Goal: Contribute content: Contribute content

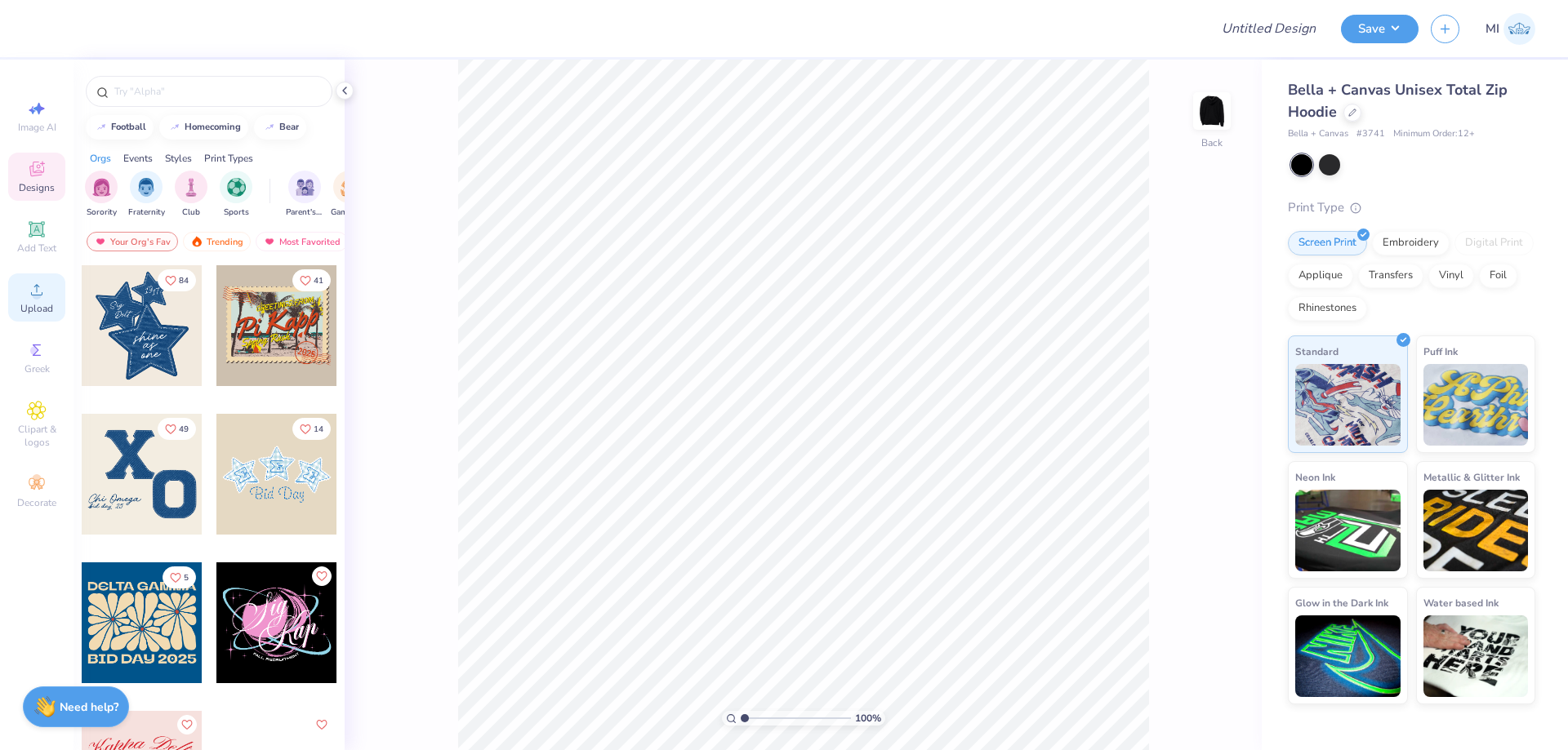
click at [21, 287] on div "Upload" at bounding box center [36, 297] width 57 height 48
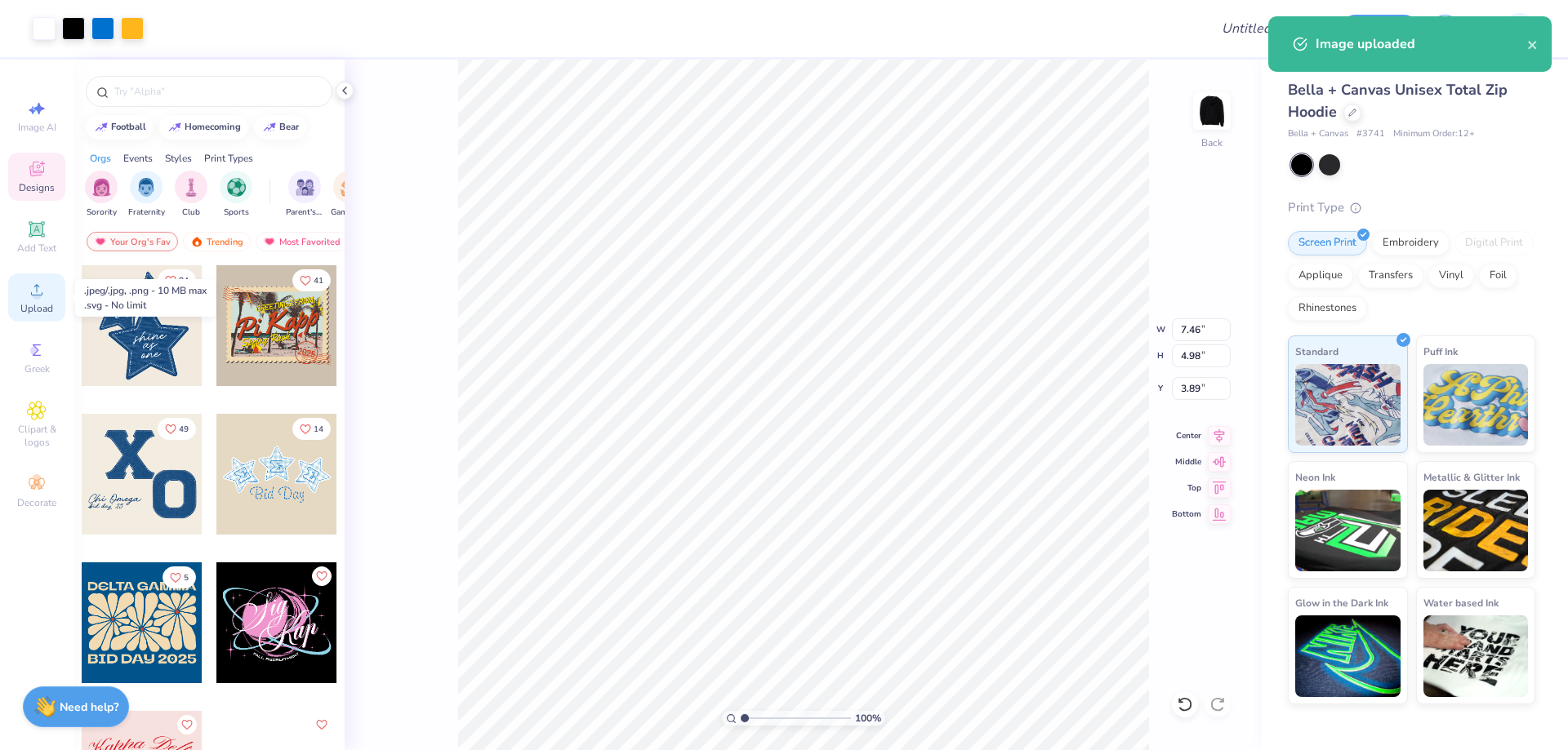
click at [45, 292] on icon at bounding box center [36, 290] width 20 height 20
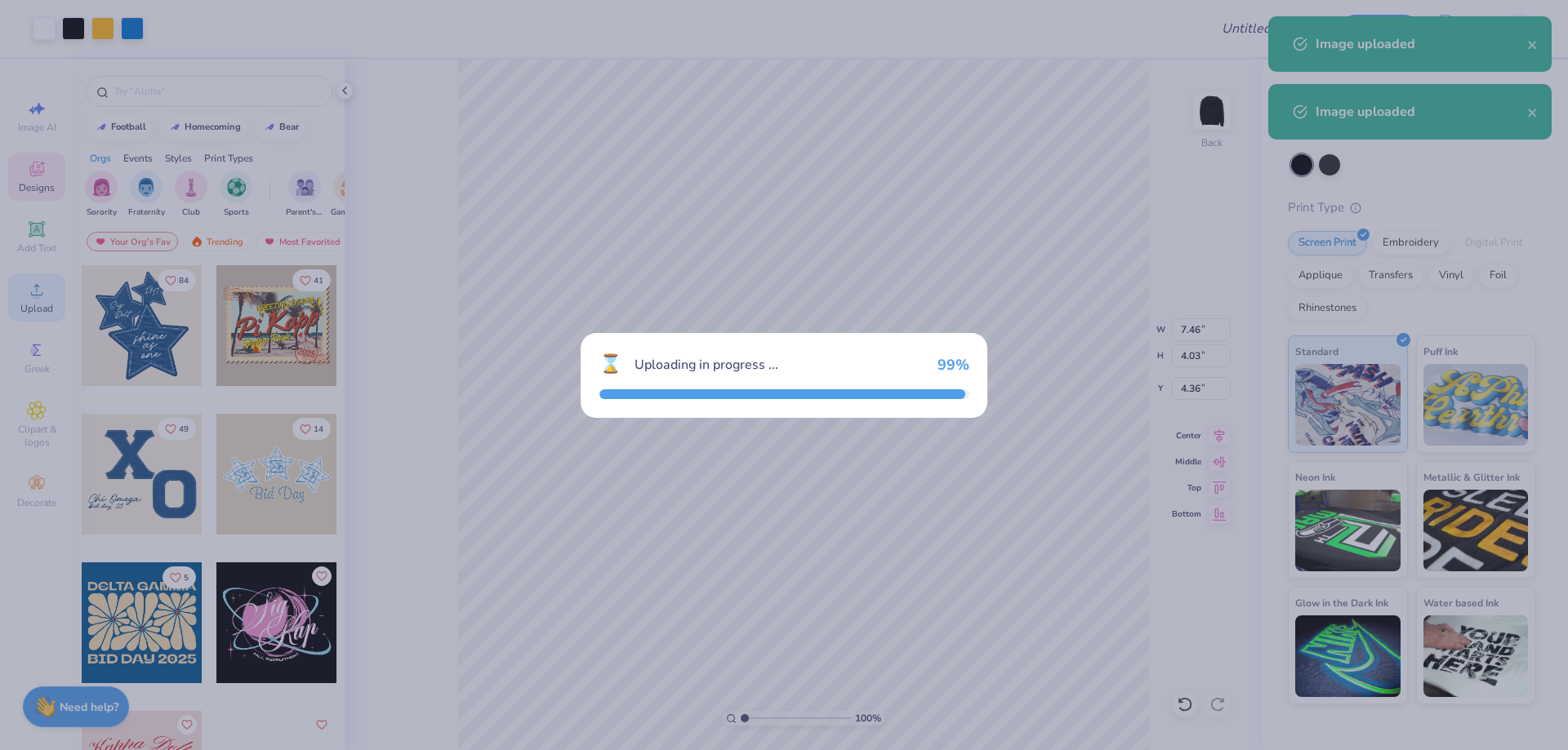
type input "4.03"
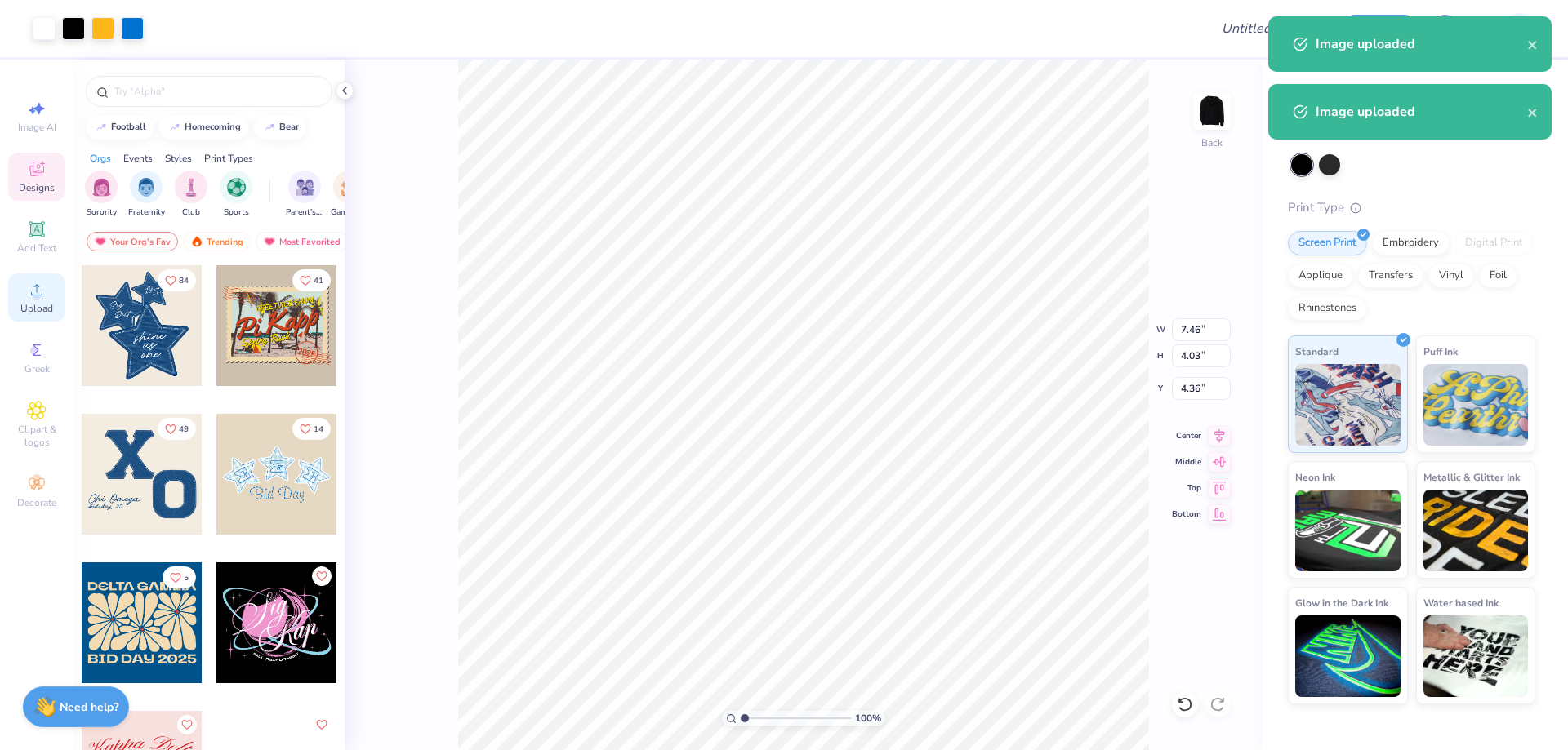
type input "7.89"
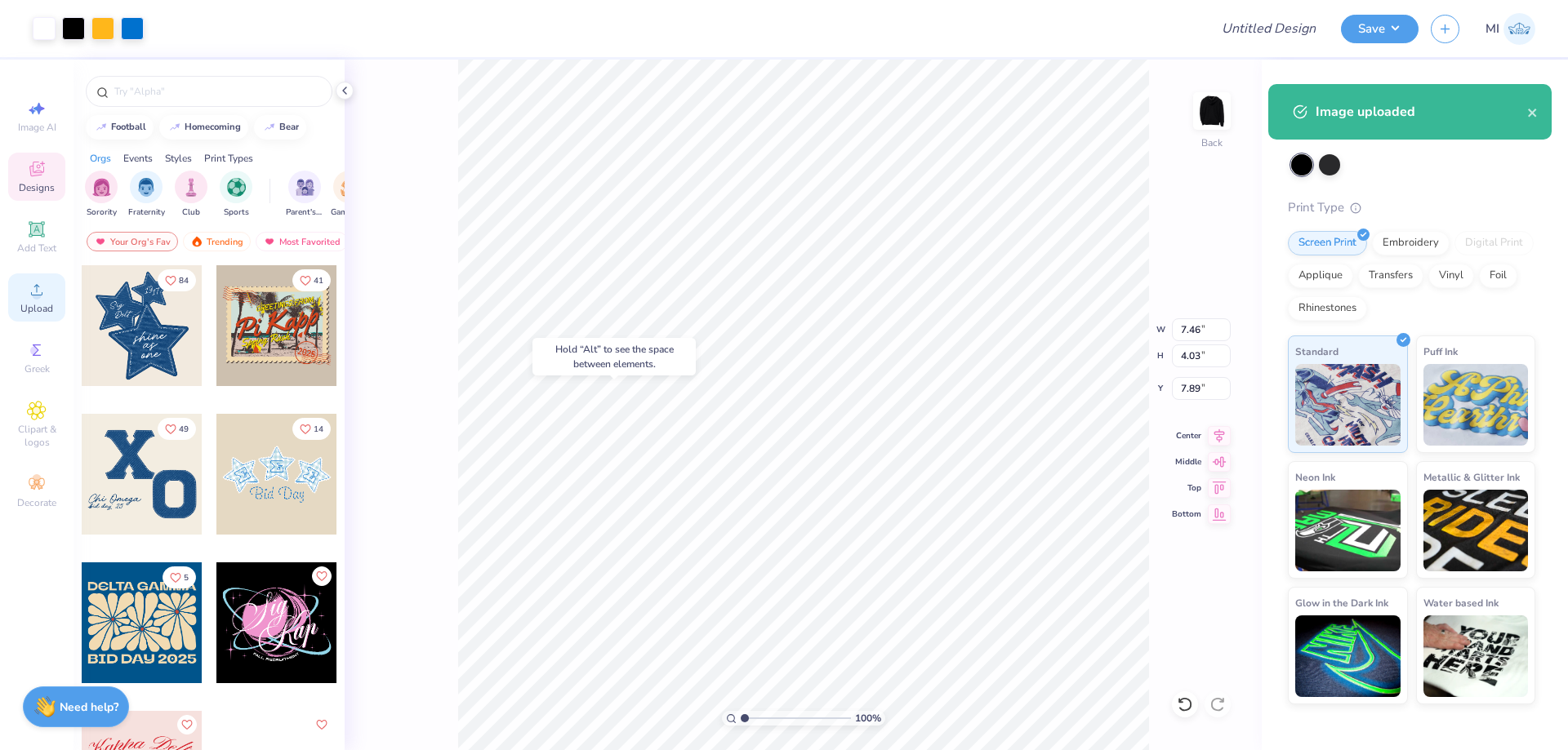
type input "4.98"
type input "3.89"
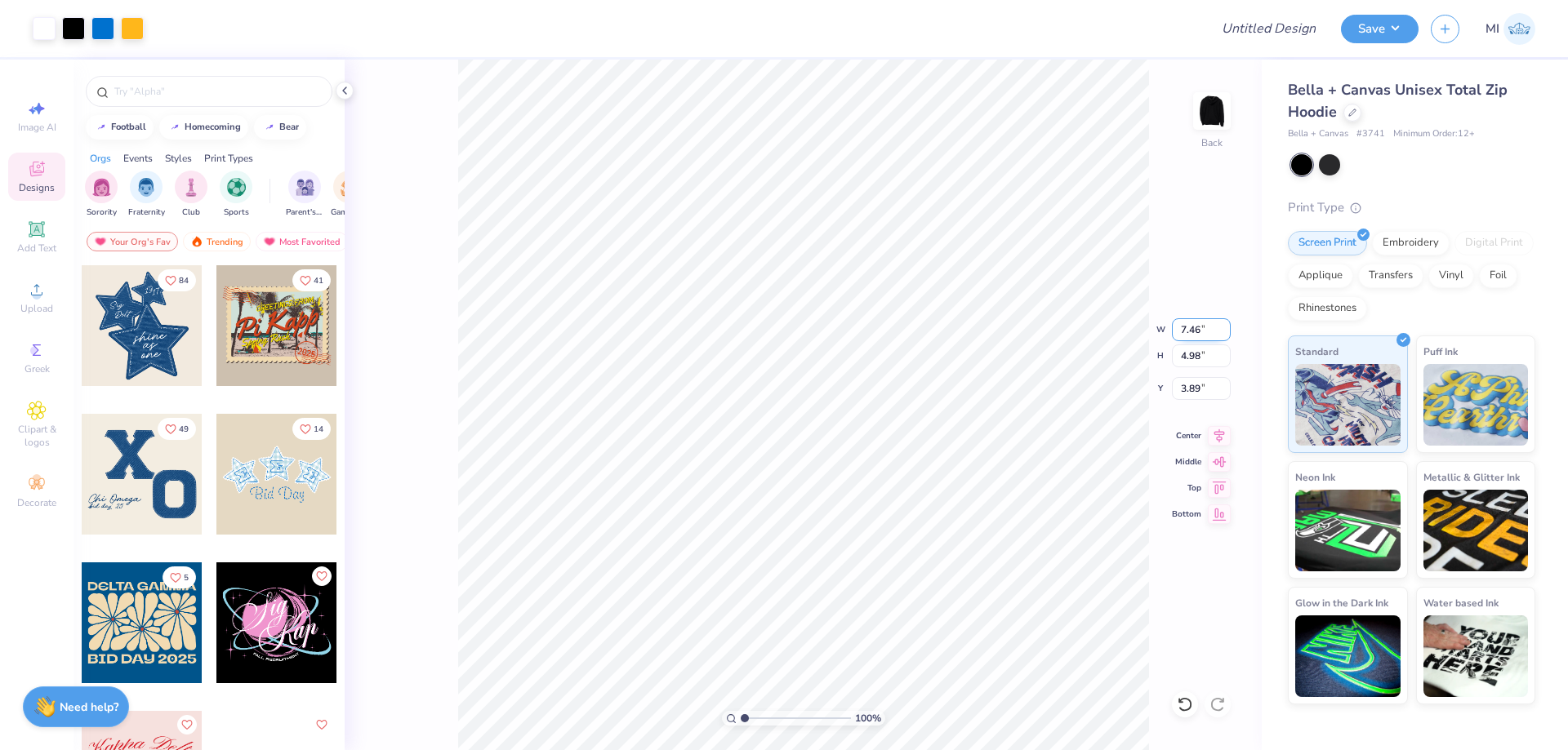
click at [1195, 319] on input "7.46" at bounding box center [1201, 329] width 59 height 23
type input "5.00"
type input "3.34"
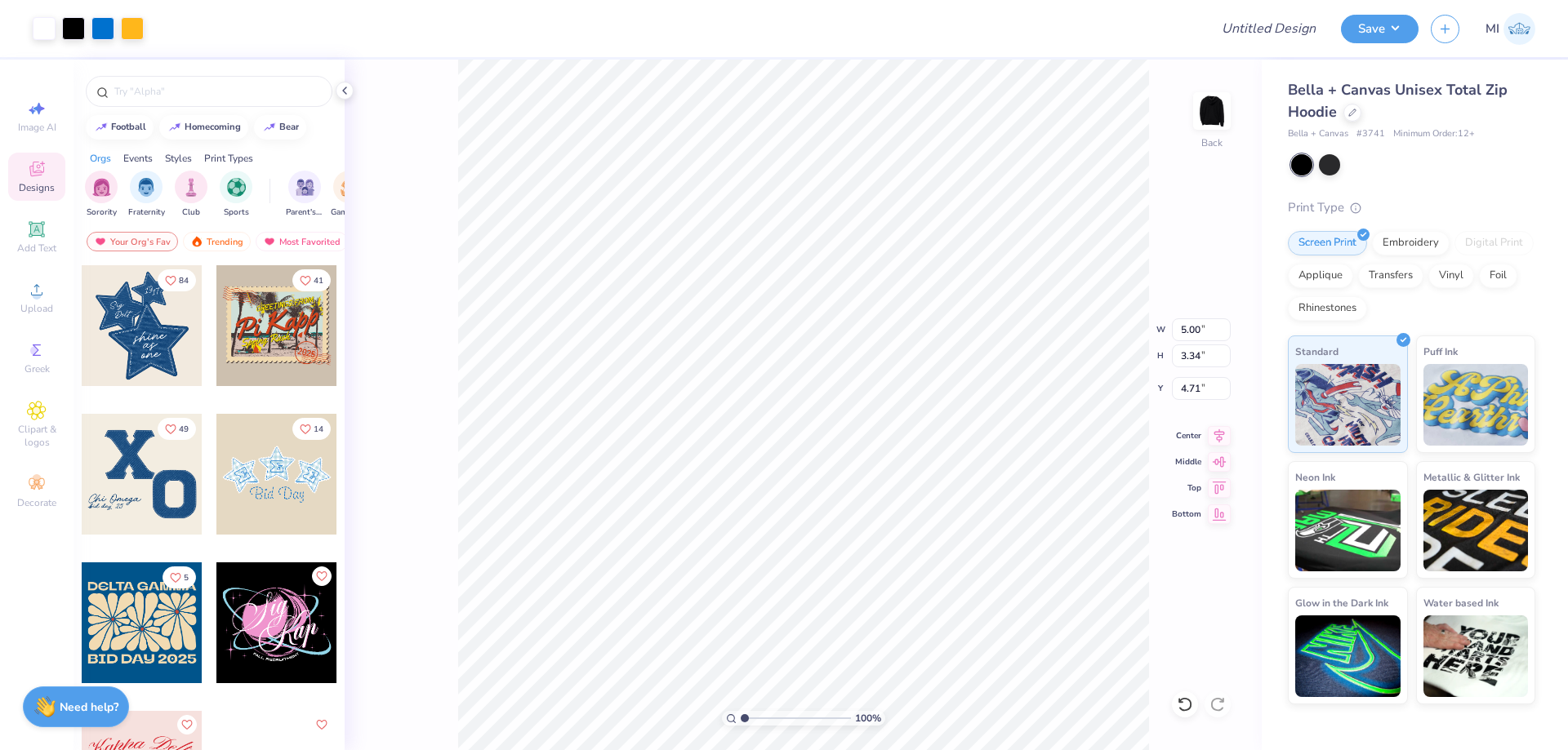
type input "2.73"
type input "7.46"
type input "4.03"
type input "7.89"
click at [1181, 327] on input "7.46" at bounding box center [1201, 329] width 59 height 23
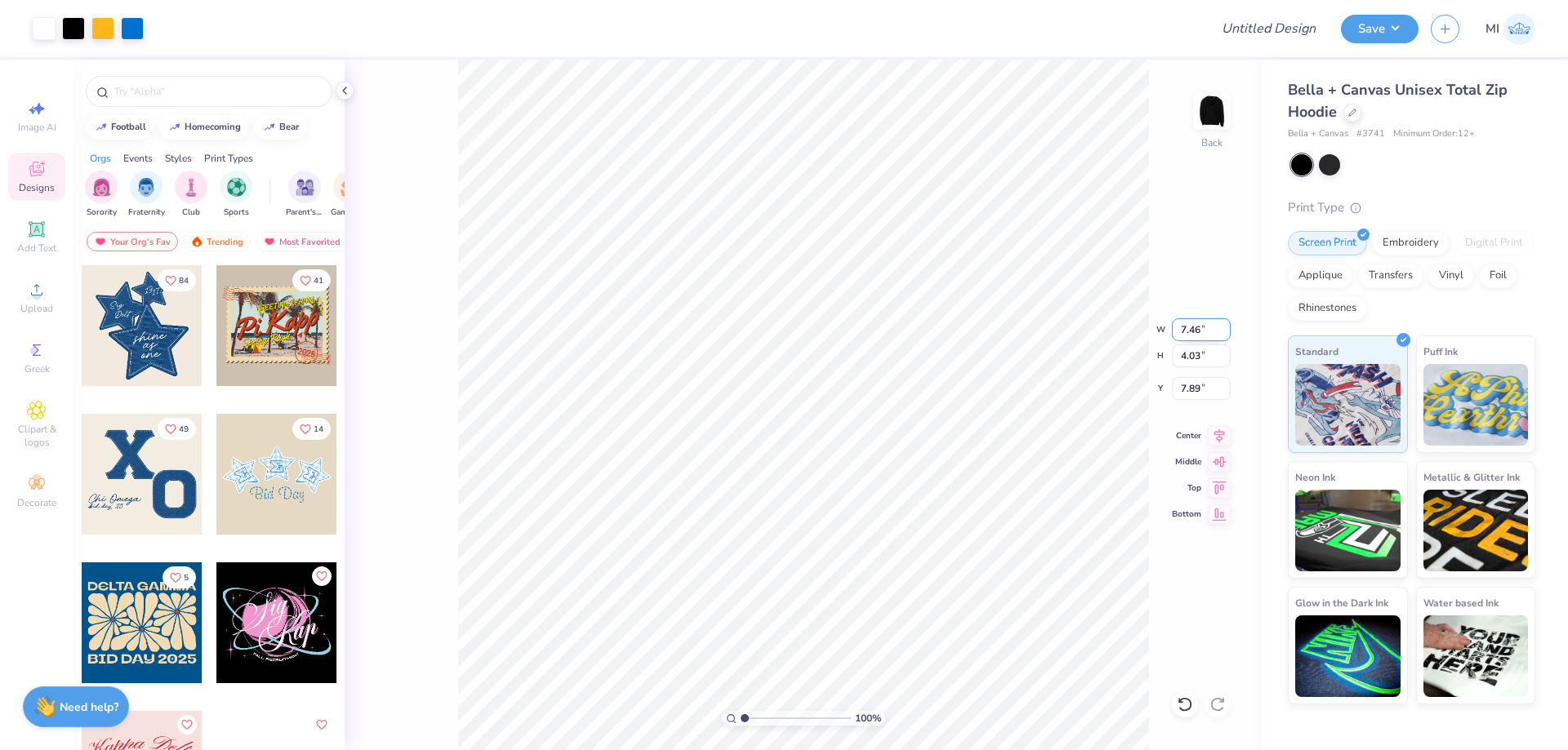
click at [1181, 327] on input "7.46" at bounding box center [1201, 329] width 59 height 23
type input "5.00"
type input "2.70"
type input "3.36"
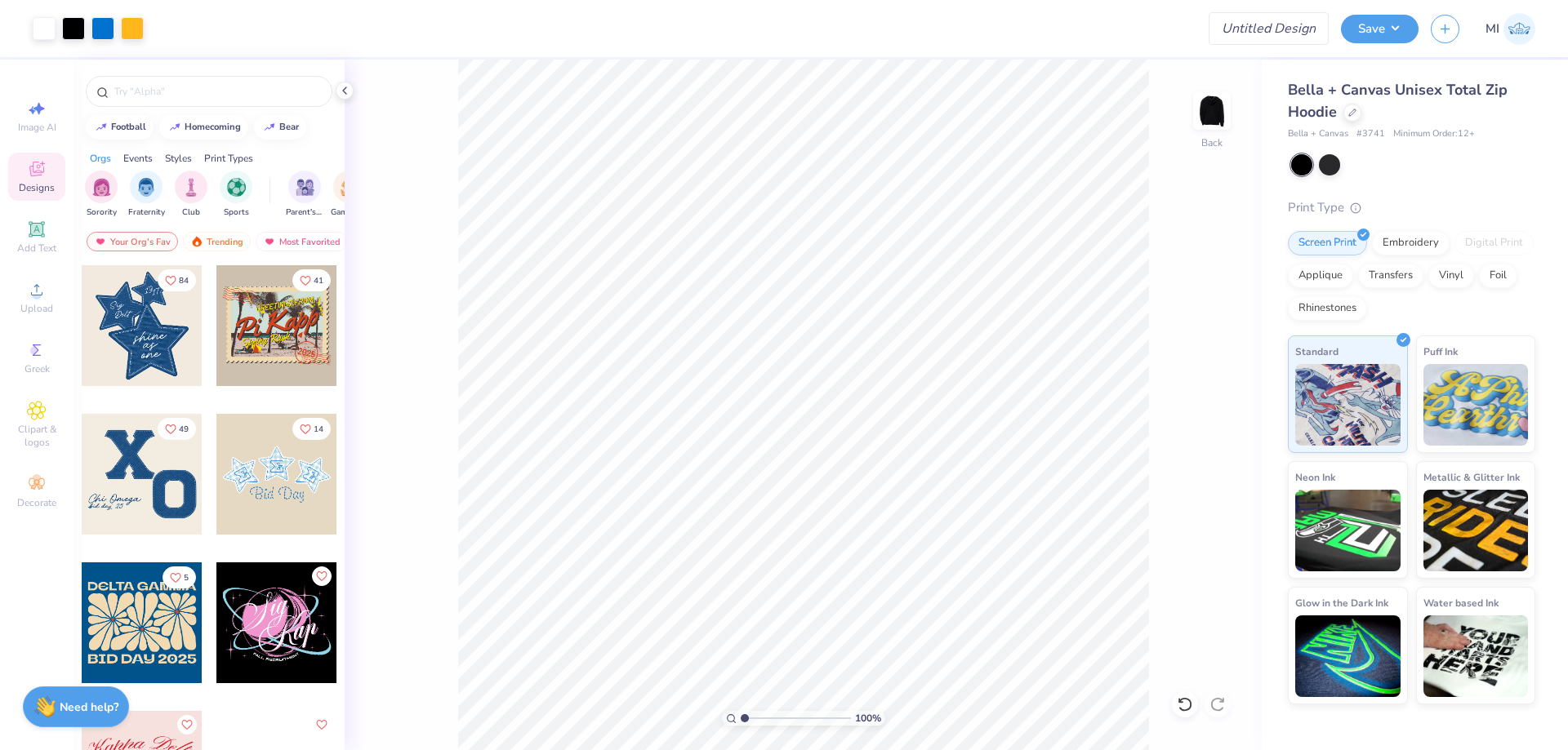
drag, startPoint x: 1289, startPoint y: 7, endPoint x: 1280, endPoint y: 22, distance: 17.5
click at [1288, 8] on div "Design Title" at bounding box center [1268, 29] width 120 height 57
click at [1280, 22] on input "Design Title" at bounding box center [1249, 28] width 160 height 32
paste input "FPS239956"
type input "FPS239956"
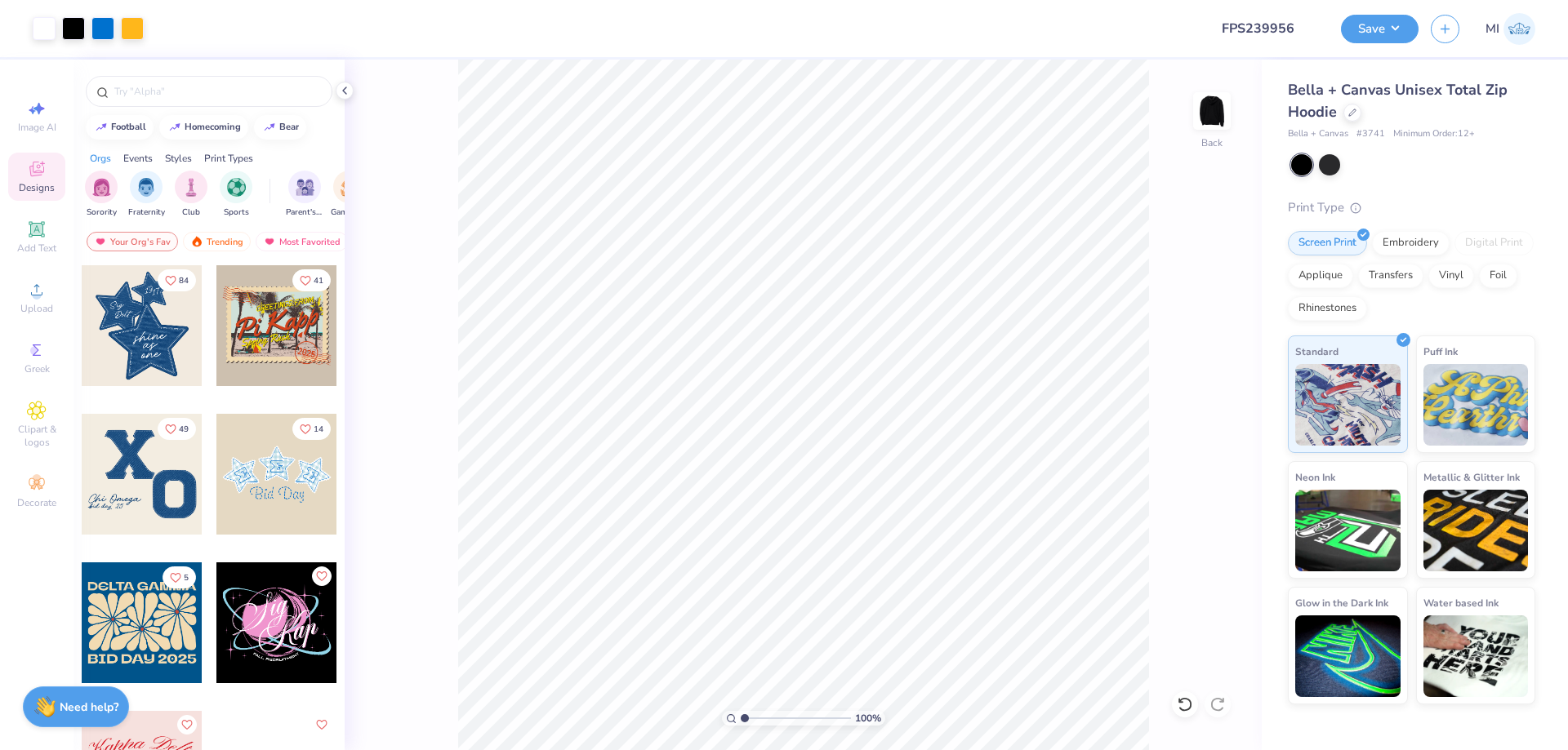
click at [1131, 30] on div at bounding box center [676, 29] width 1040 height 57
click at [1206, 323] on input "5.00" at bounding box center [1201, 329] width 59 height 23
type input "3.50"
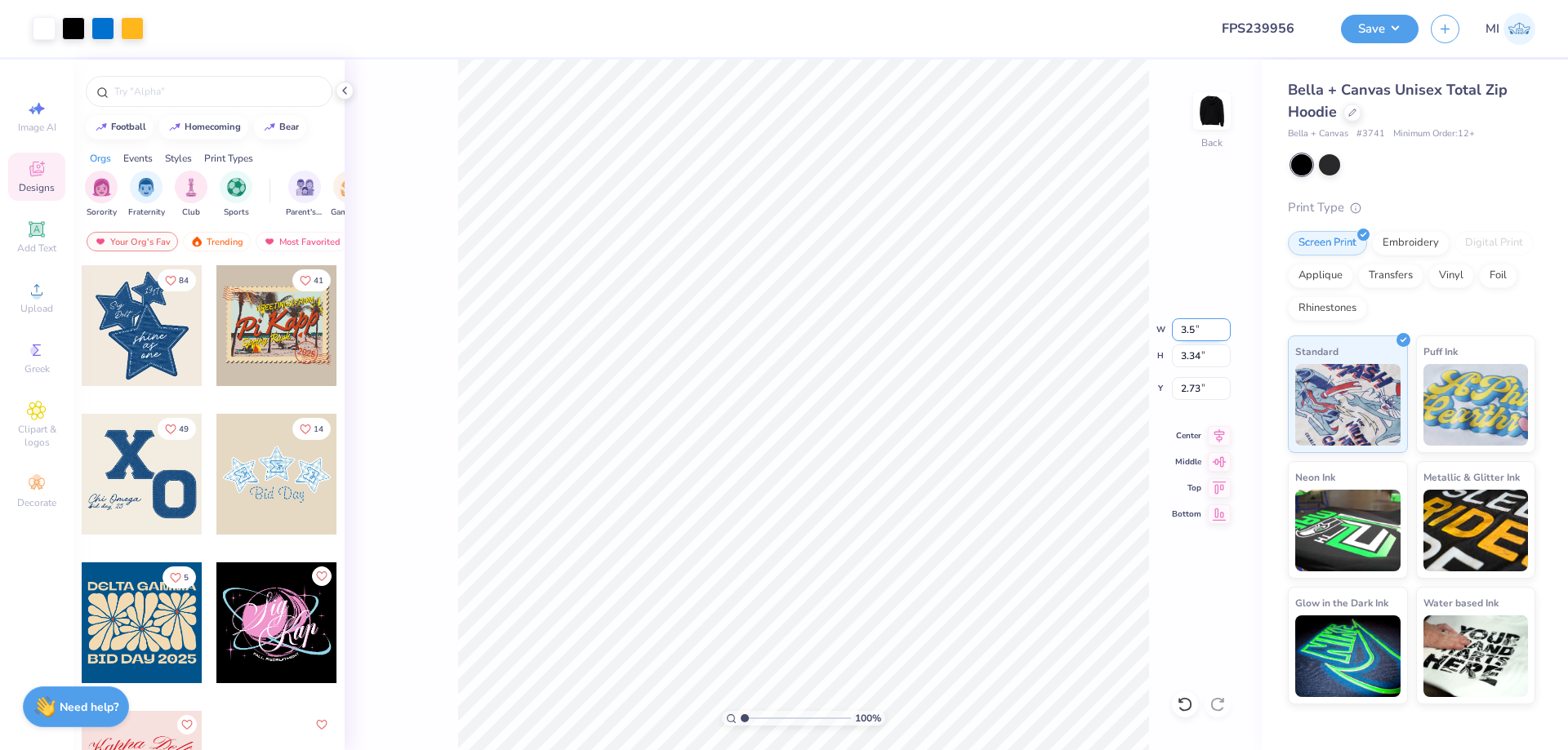
type input "2.34"
type input "2.20"
click at [1191, 374] on div "100 % Back W 3.50 3.50 " H 2.34 2.34 " Y 2.20 2.20 " Center Middle Top Bottom" at bounding box center [803, 405] width 917 height 691
click at [1197, 388] on div "100 % Back W 3.50 H 2.34 Y 2.20 Center Middle Top Bottom" at bounding box center [803, 405] width 917 height 691
drag, startPoint x: 1203, startPoint y: 392, endPoint x: 1080, endPoint y: 404, distance: 123.6
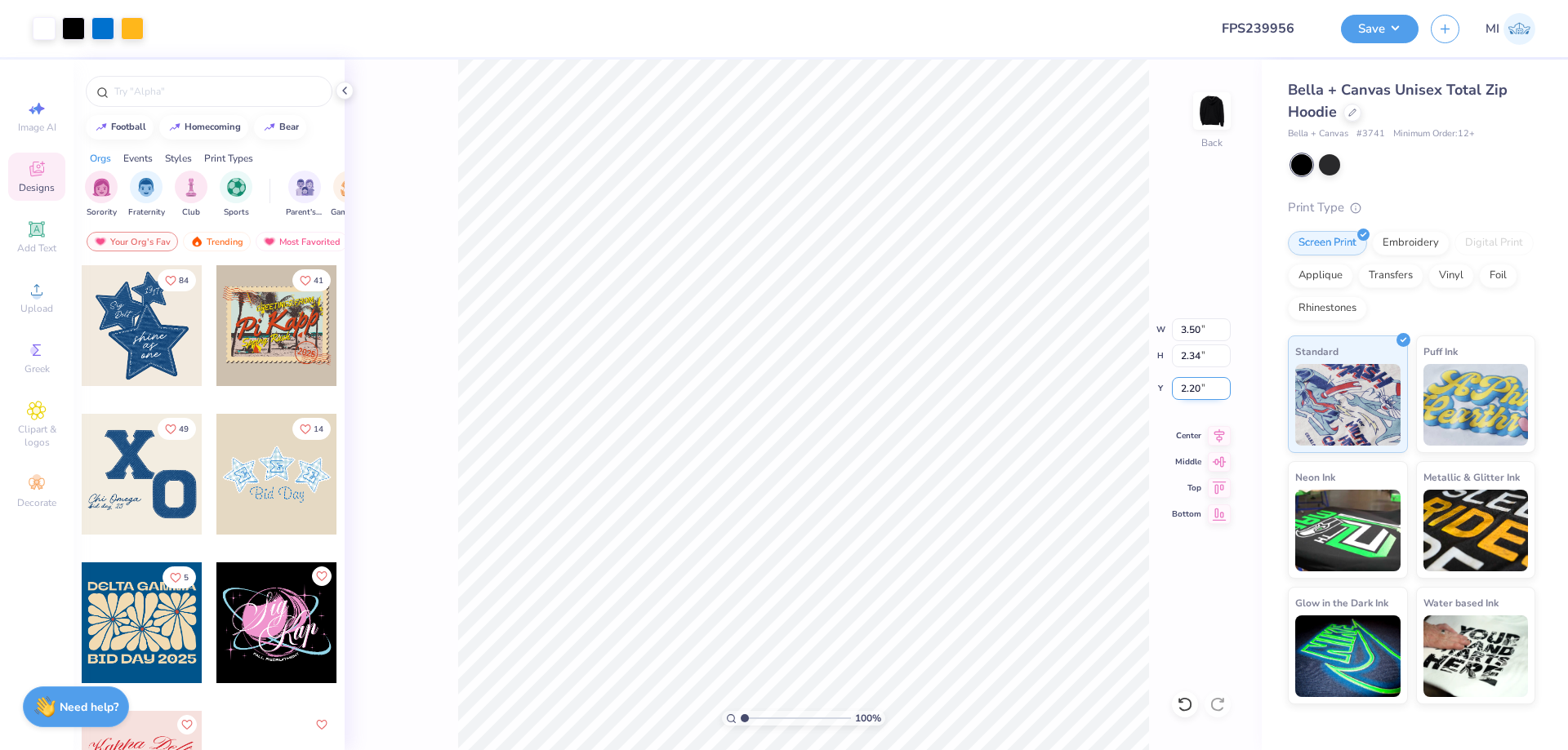
click at [1172, 400] on input "2.20" at bounding box center [1201, 388] width 59 height 23
type input "2.00"
click at [1208, 337] on input "5.00" at bounding box center [1201, 329] width 59 height 23
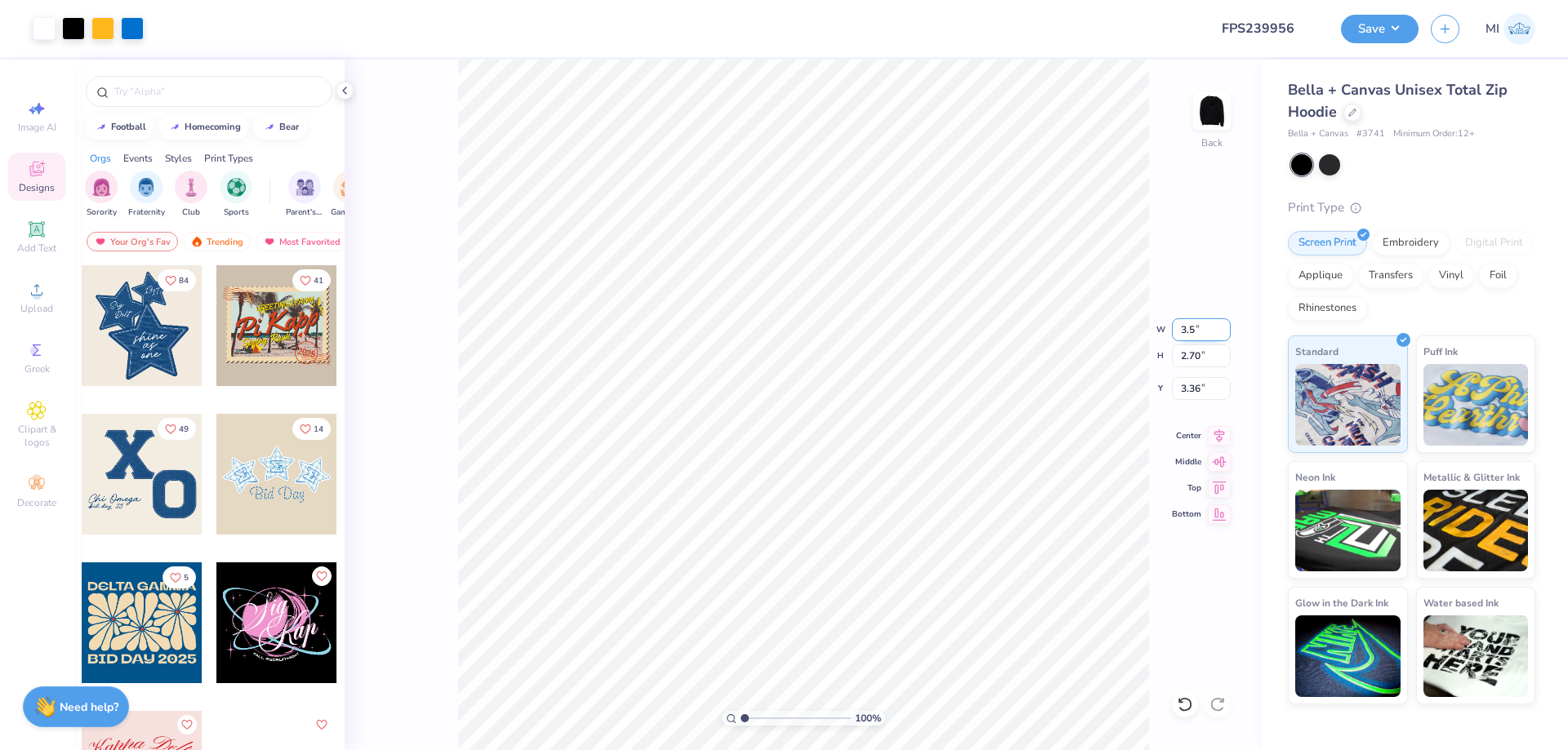
type input "3.50"
type input "1.89"
type input "3.77"
click at [1207, 401] on div "100 % Back W 3.50 3.50 " H 1.89 1.89 " Y 3.77 3.77 " Center Middle Top Bottom" at bounding box center [803, 405] width 917 height 691
click at [1207, 401] on div "100 % Back W 3.50 H 1.89 Y 3.77 Center Middle Top Bottom" at bounding box center [803, 405] width 917 height 691
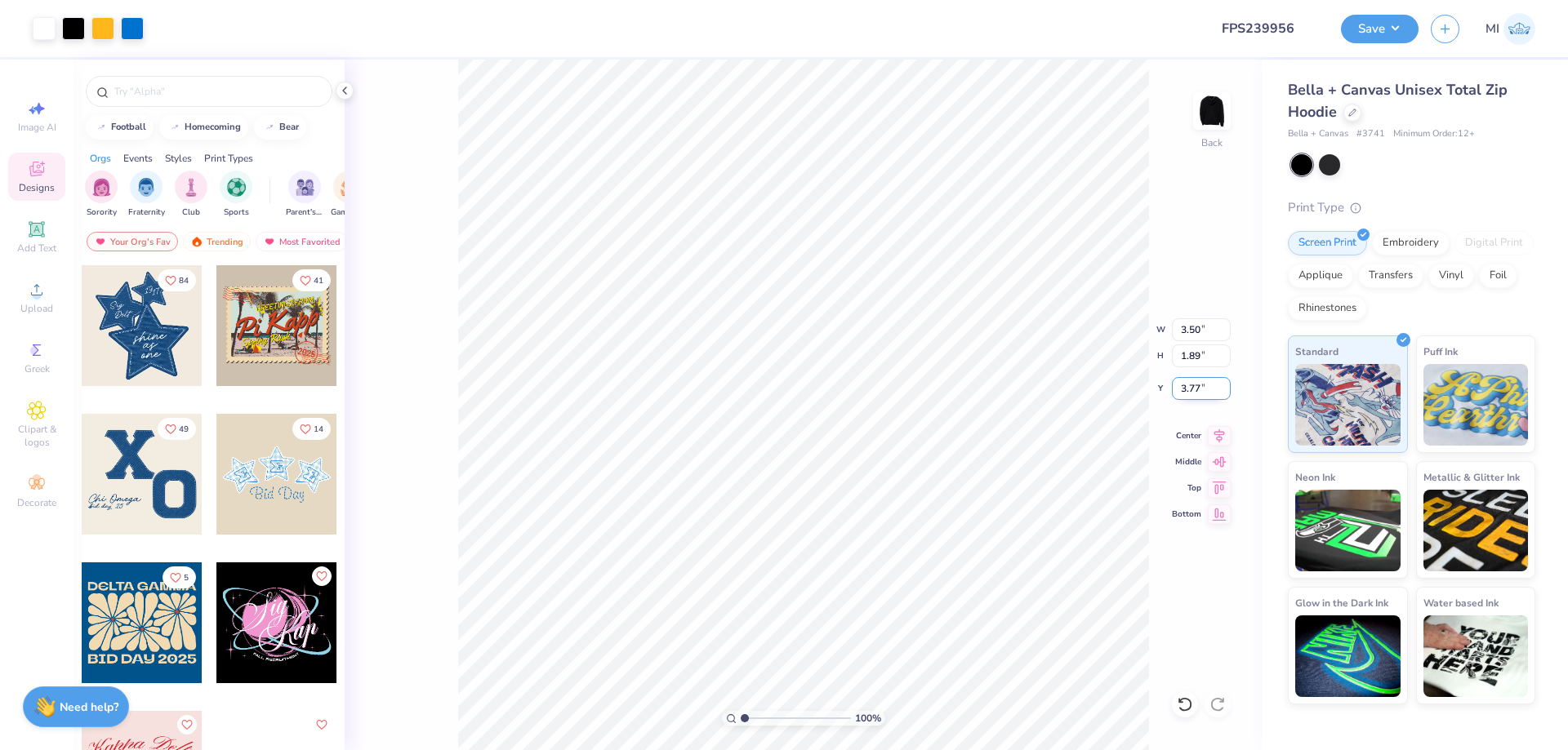
click at [1194, 387] on input "3.77" at bounding box center [1201, 388] width 59 height 23
click at [1196, 387] on input "3.77" at bounding box center [1201, 388] width 59 height 23
drag, startPoint x: 1202, startPoint y: 388, endPoint x: 1111, endPoint y: 394, distance: 91.2
click at [1172, 394] on input "2.00" at bounding box center [1201, 388] width 59 height 23
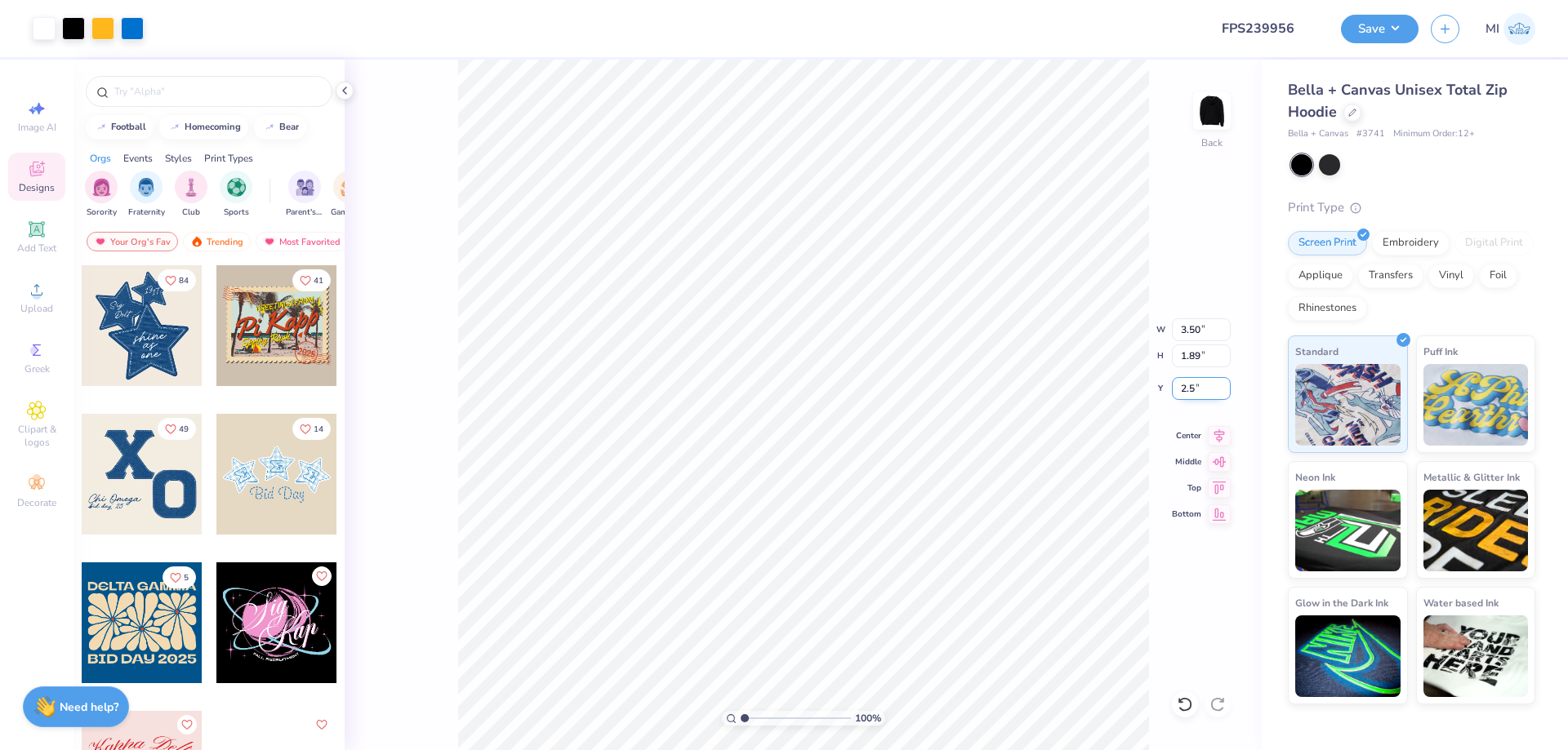
type input "2.50"
type input "2.34"
type input "2.00"
type input "1.89"
type input "2.30"
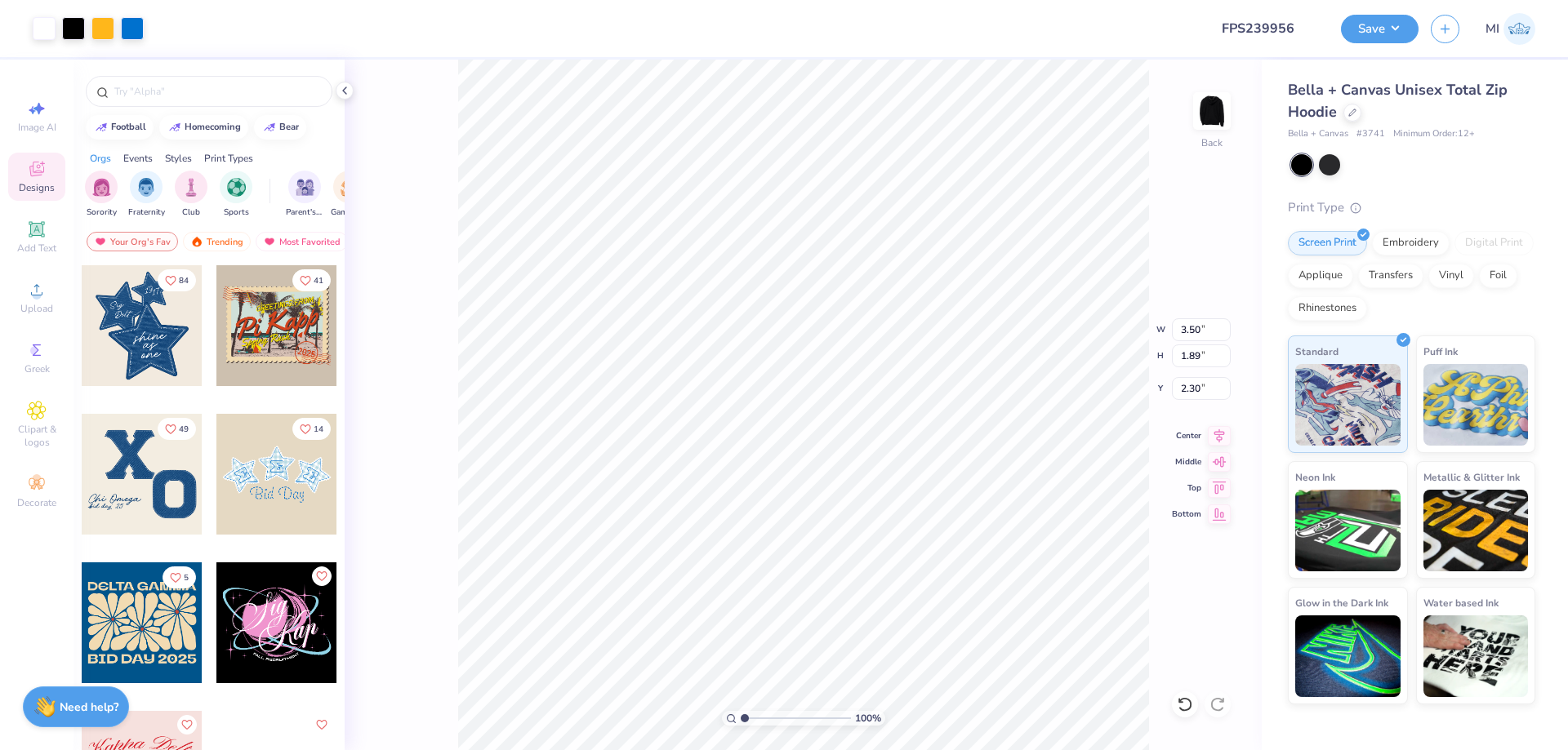
type input "2.34"
type input "2.00"
type input "1.89"
type input "2.30"
click at [31, 246] on span "Add Text" at bounding box center [36, 248] width 39 height 13
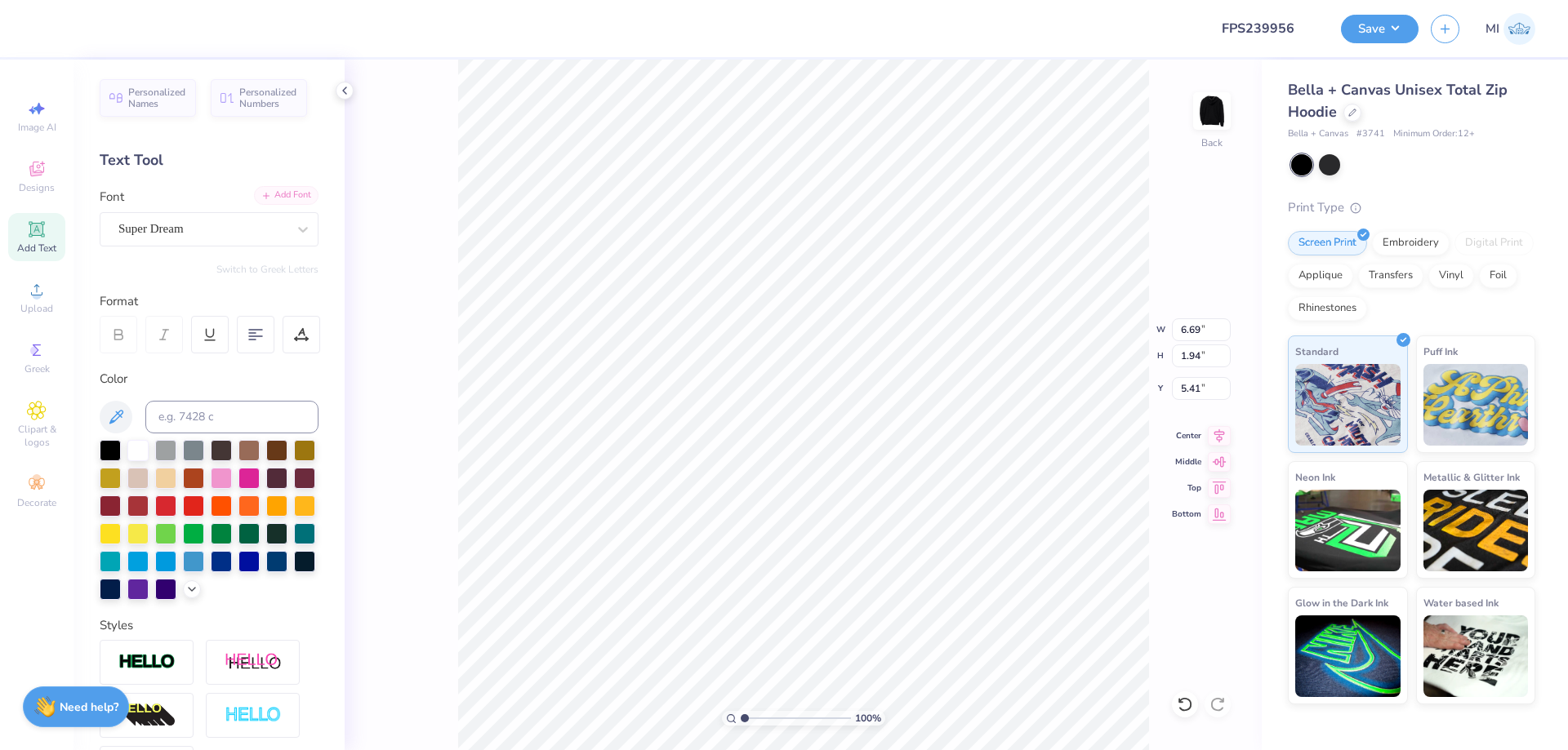
click at [271, 199] on div "Add Font" at bounding box center [286, 195] width 65 height 19
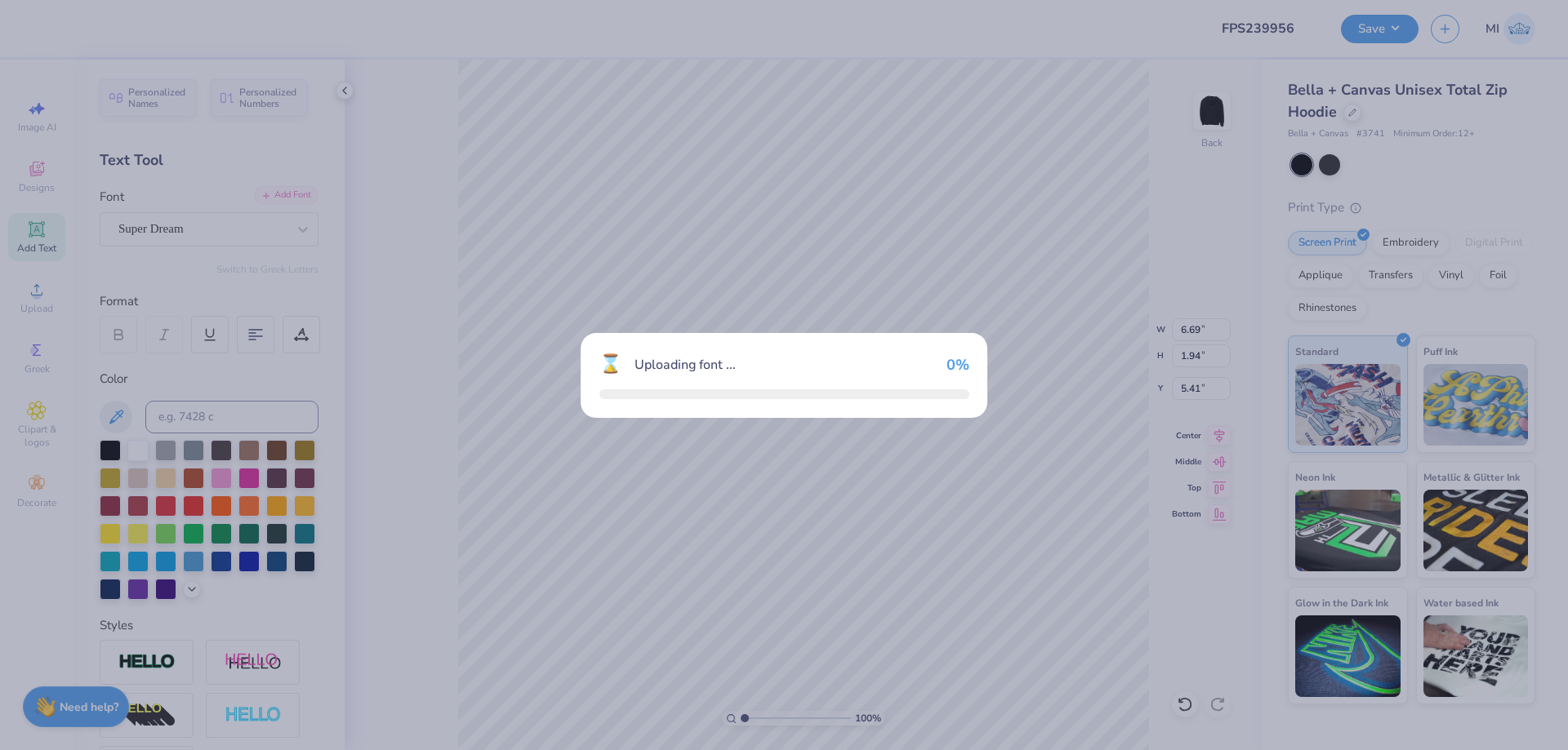
type input "5.16"
type input "1.66"
type input "5.54"
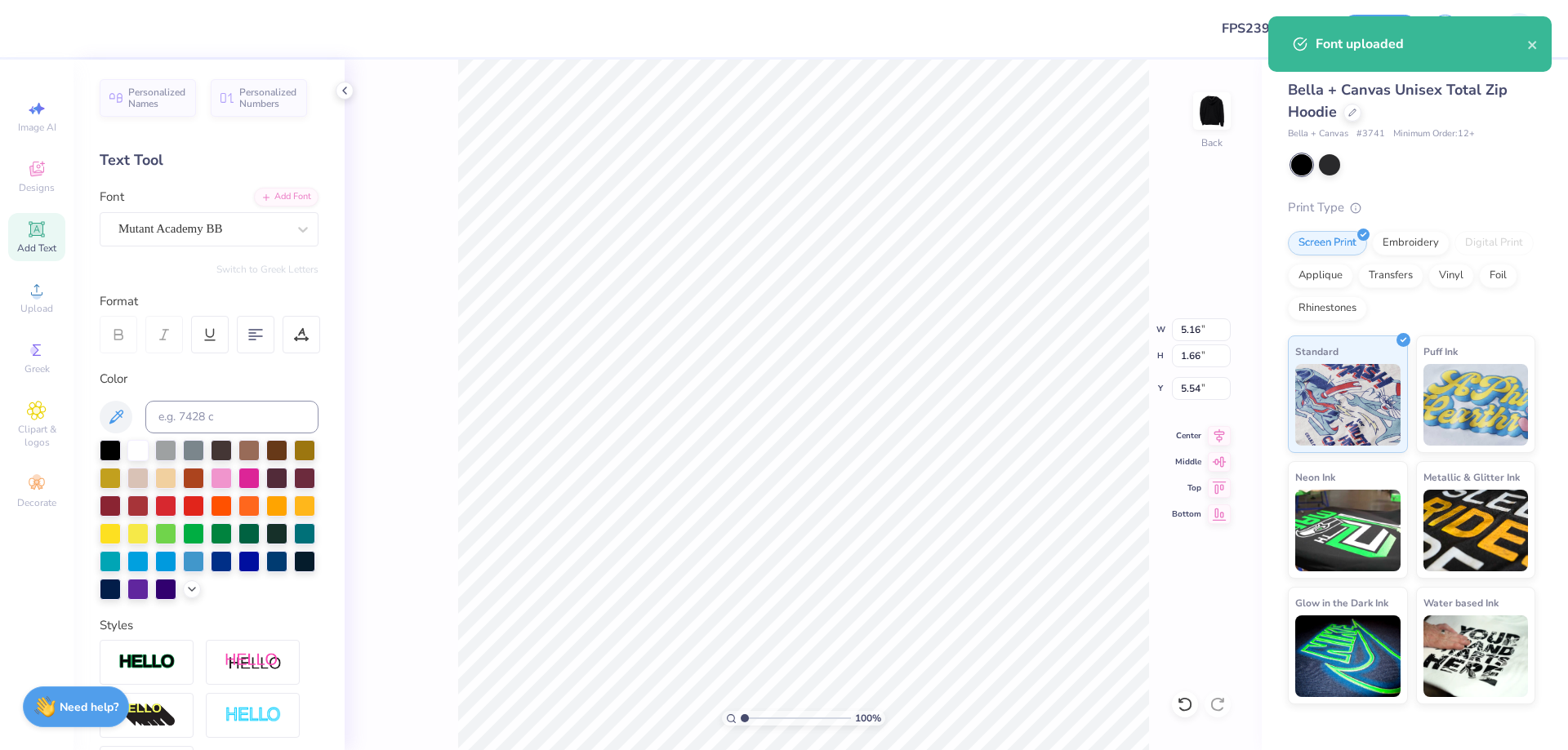
scroll to position [0, 1]
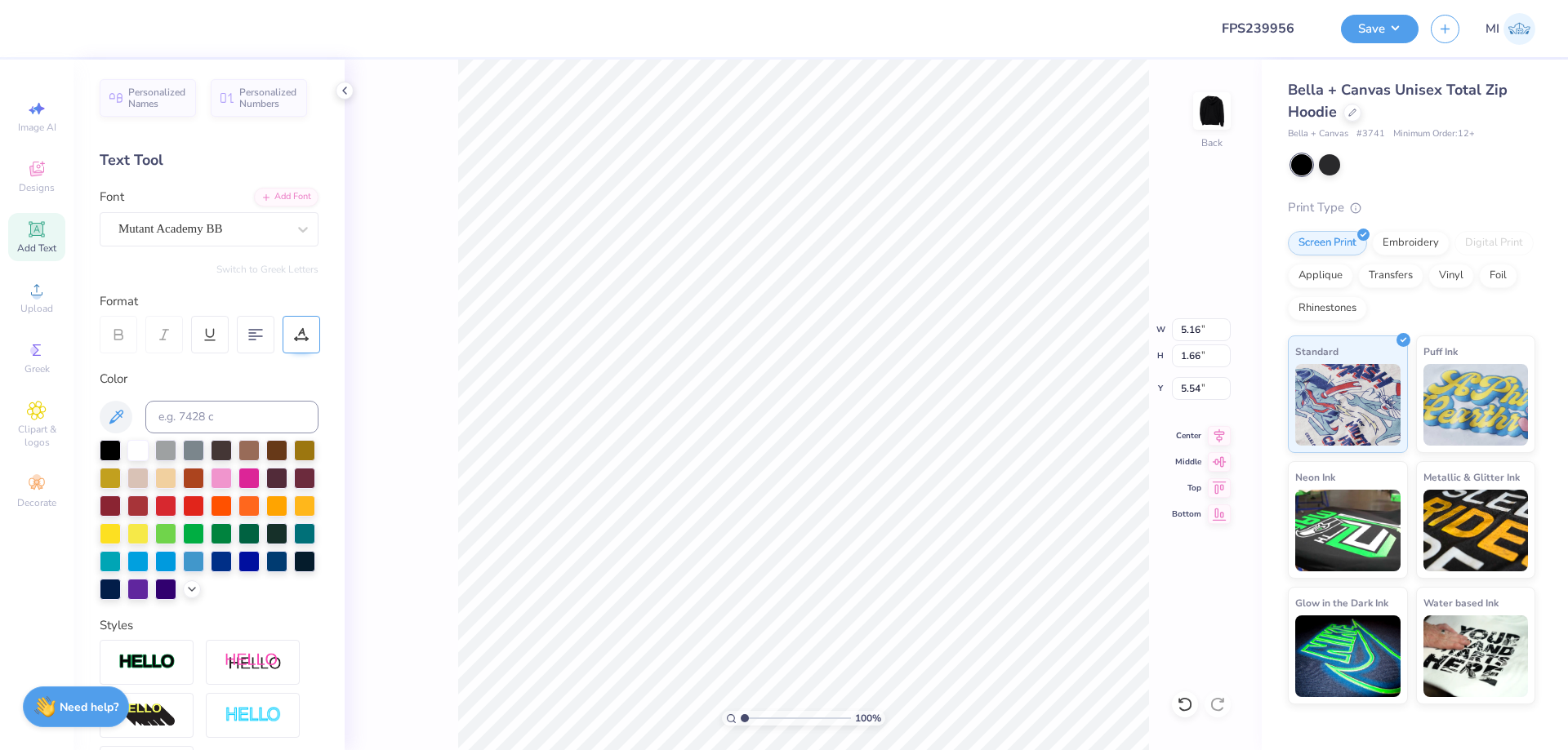
type textarea "2025"
click at [306, 335] on icon at bounding box center [301, 334] width 15 height 15
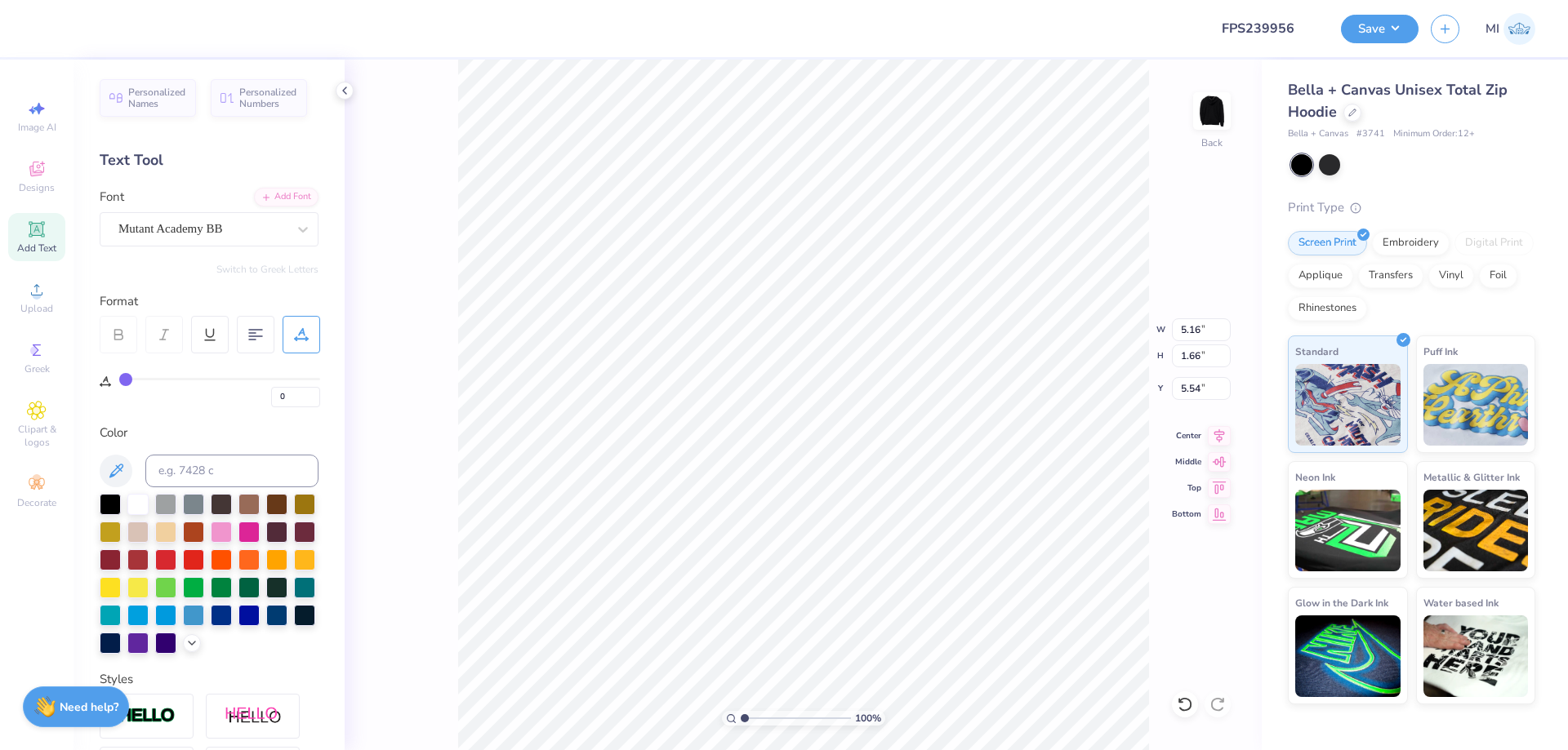
click at [287, 410] on div "Personalized Names Personalized Numbers Text Tool Add Font Font Mutant Academy …" at bounding box center [209, 405] width 271 height 691
drag, startPoint x: 280, startPoint y: 404, endPoint x: 258, endPoint y: 402, distance: 22.1
click at [271, 402] on input "0" at bounding box center [296, 397] width 49 height 21
type input "30"
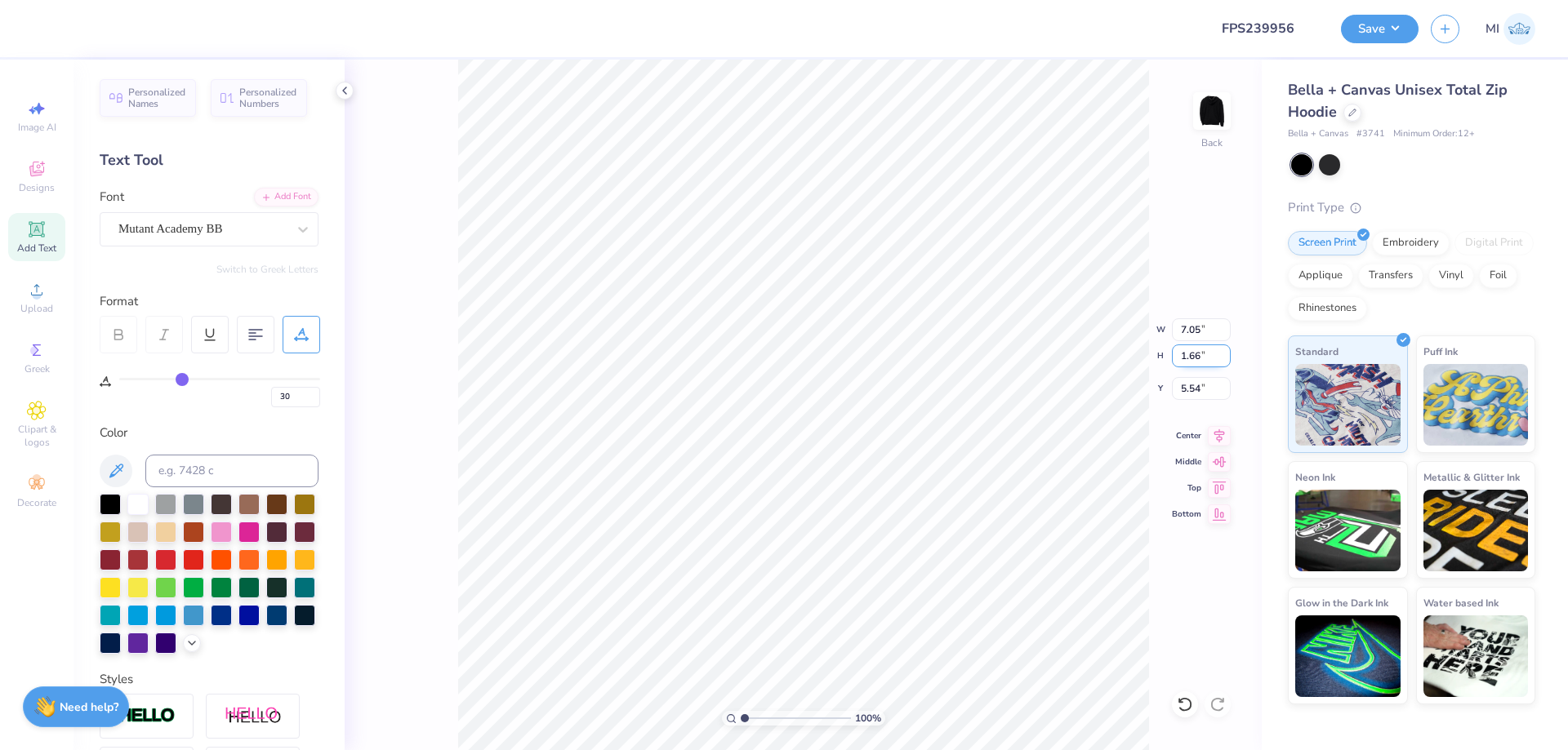
click at [1202, 354] on input "1.66" at bounding box center [1201, 356] width 59 height 23
click at [1205, 354] on input "1.66" at bounding box center [1201, 356] width 59 height 23
type input ".2"
type input ".25"
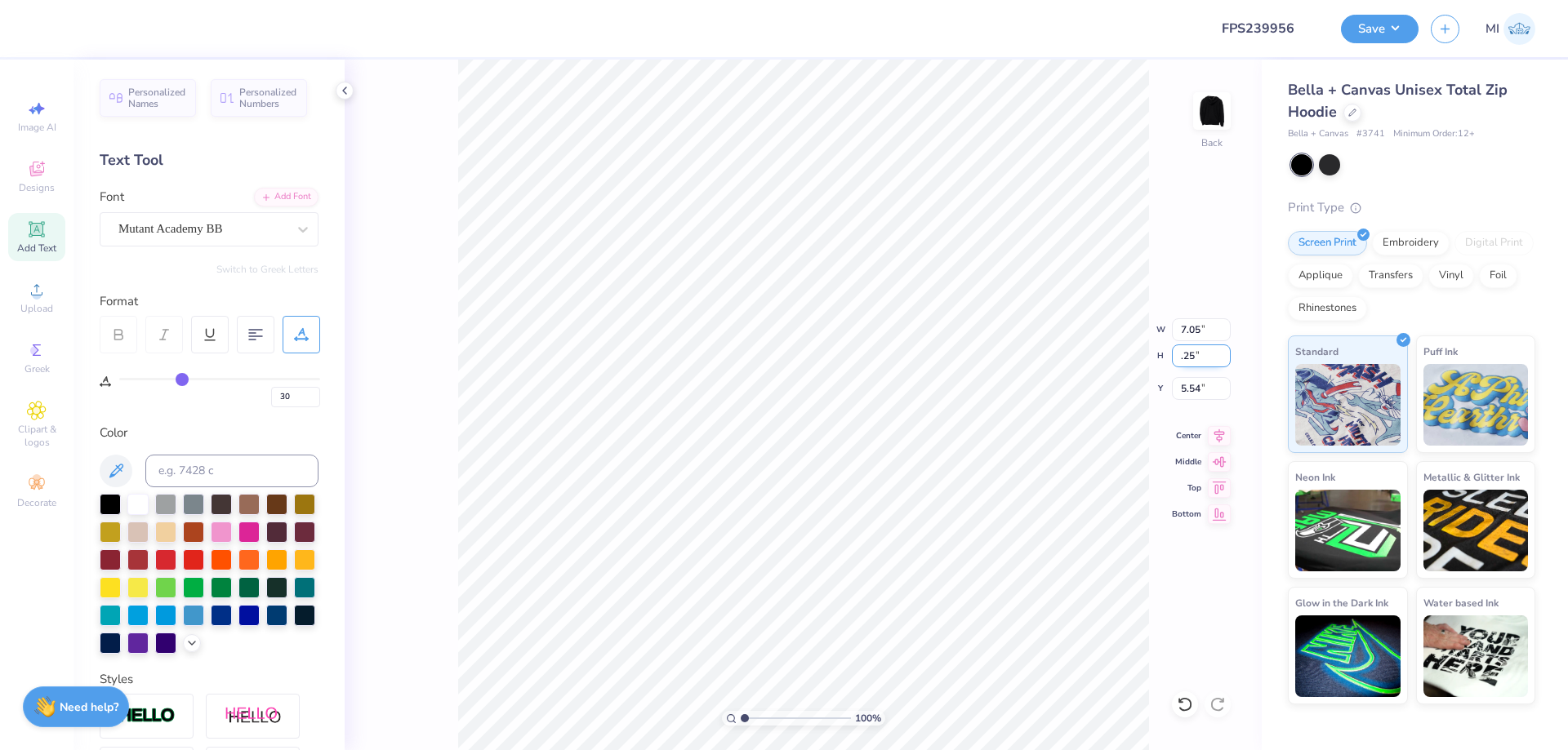
type input "1.06"
type input "0.25"
type input "6.25"
drag, startPoint x: 1213, startPoint y: 355, endPoint x: 1190, endPoint y: 357, distance: 23.1
click at [1190, 357] on input "0.26" at bounding box center [1201, 356] width 59 height 23
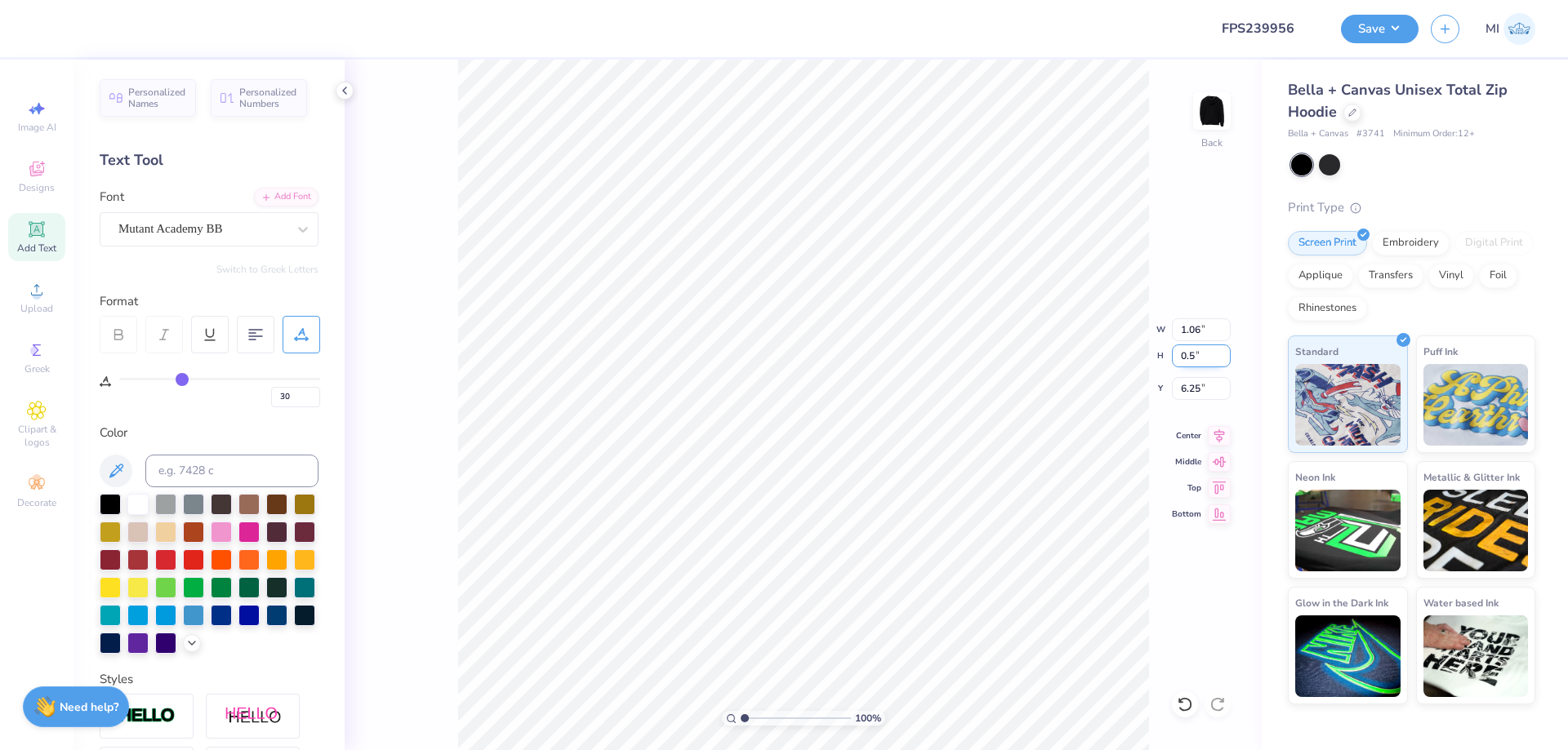
type input "0.5"
type input "2.12"
type input "0.50"
type input "6.13"
drag, startPoint x: 755, startPoint y: 721, endPoint x: 768, endPoint y: 715, distance: 14.3
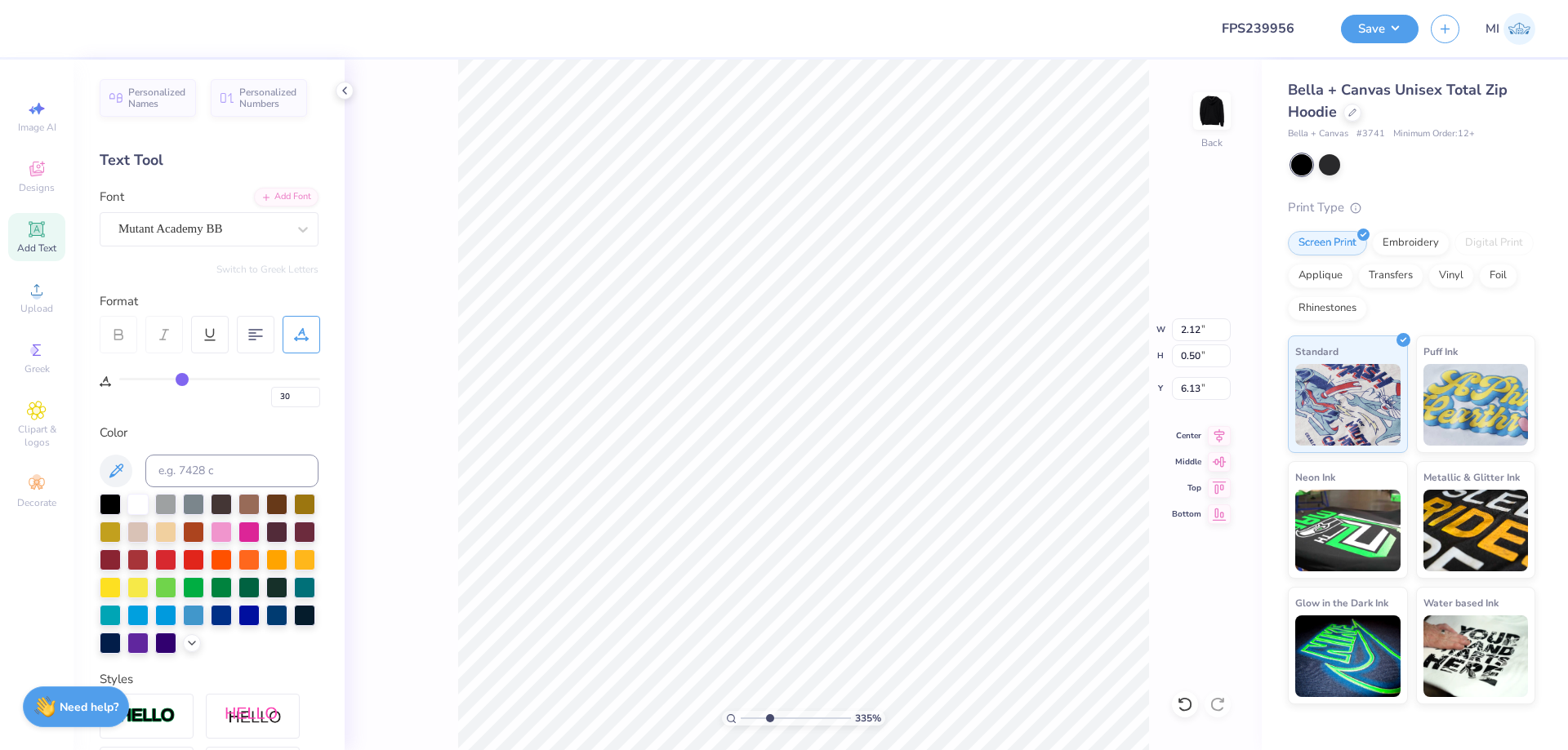
click at [769, 720] on input "range" at bounding box center [795, 718] width 110 height 15
type input "3.27"
type input "4.34"
drag, startPoint x: 1181, startPoint y: 329, endPoint x: 1068, endPoint y: 332, distance: 113.0
click at [1172, 332] on input "2.12" at bounding box center [1201, 329] width 59 height 23
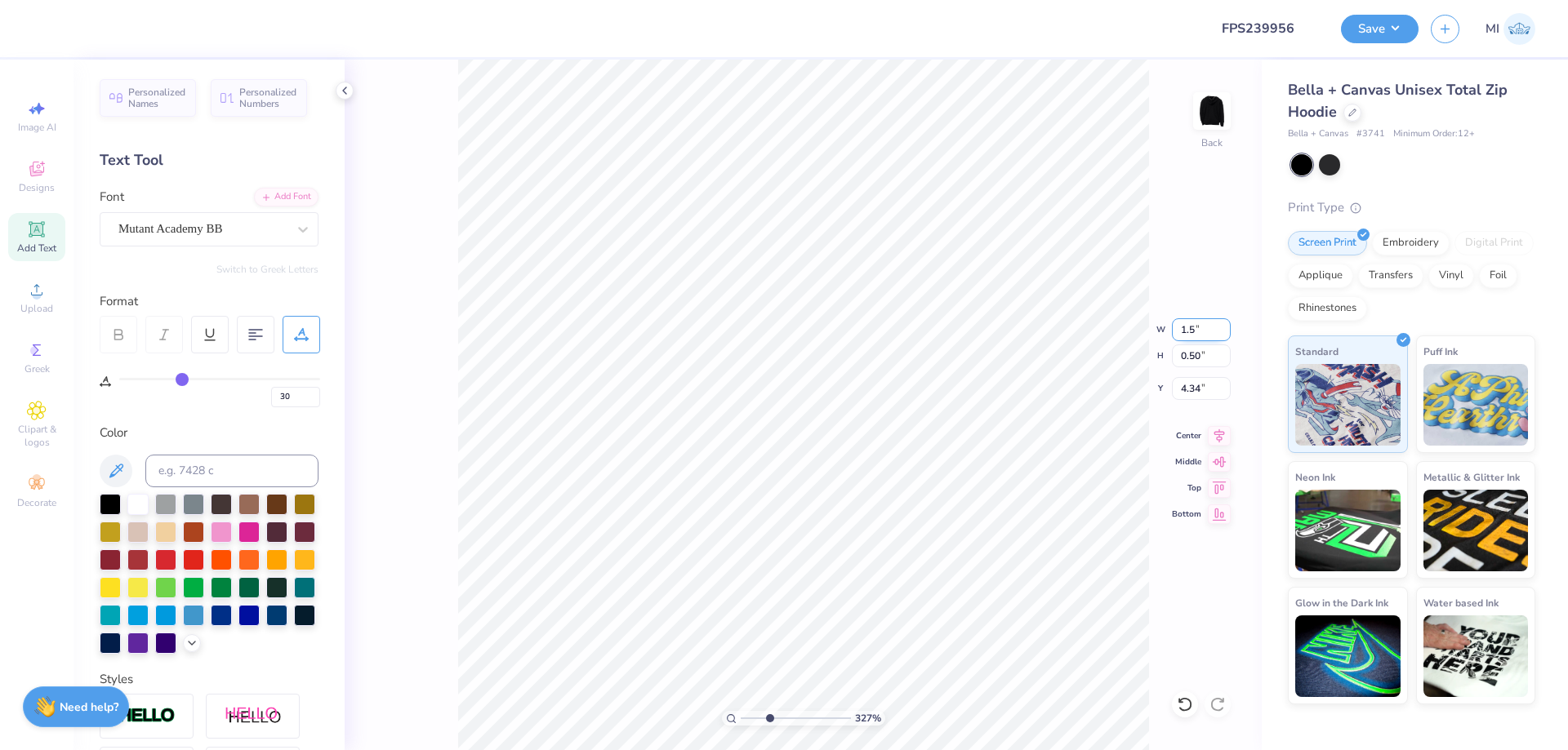
type input "1.50"
type input "0.35"
type input "4.42"
drag, startPoint x: 777, startPoint y: 717, endPoint x: 608, endPoint y: 699, distance: 170.0
type input "1"
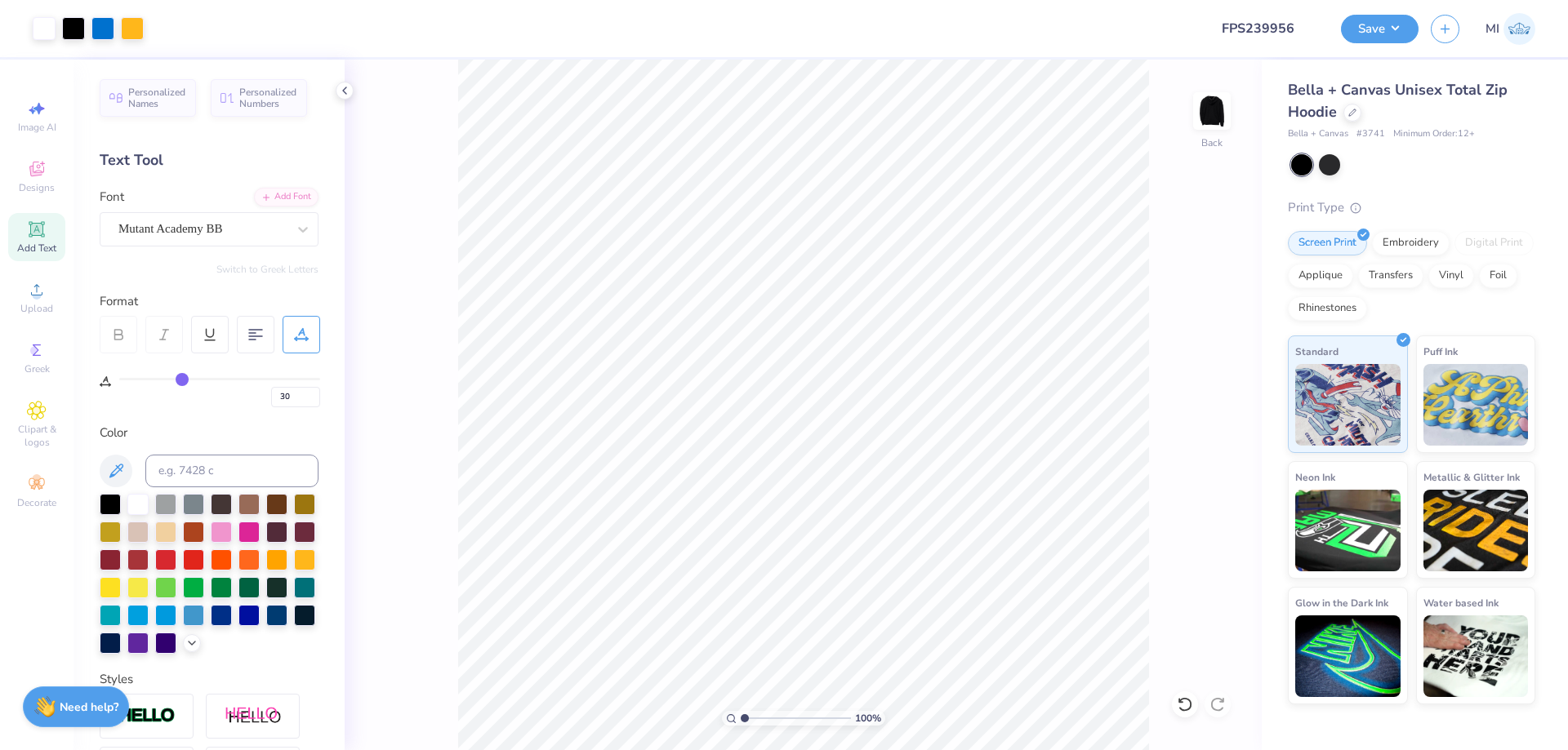
click at [740, 711] on input "range" at bounding box center [795, 718] width 110 height 15
click at [771, 573] on li "Group" at bounding box center [784, 571] width 128 height 31
click at [1378, 27] on button "Save" at bounding box center [1379, 26] width 78 height 29
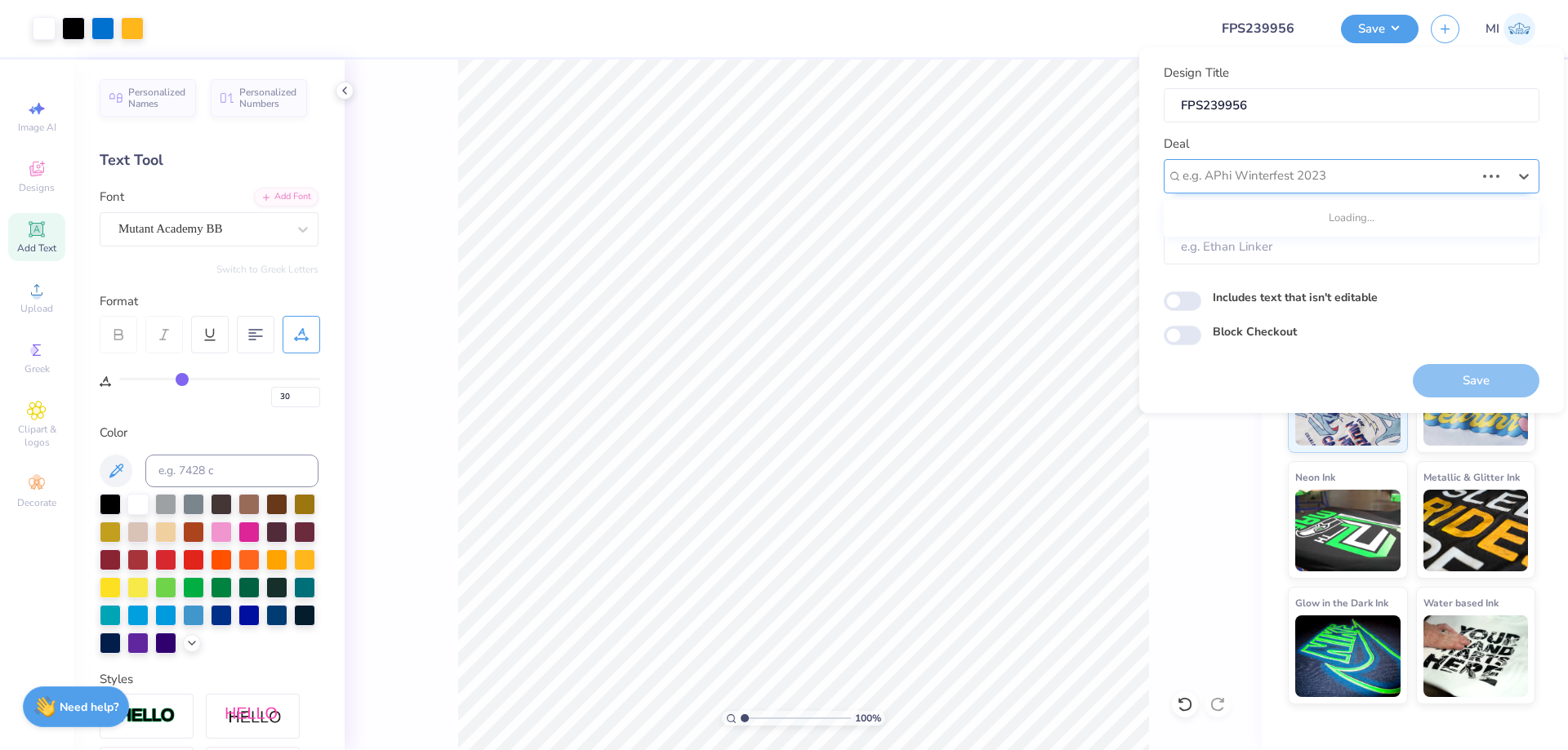
click at [1385, 162] on div "e.g. APhi Winterfest 2023" at bounding box center [1352, 176] width 376 height 34
type input "Design Tool Gallery"
click at [1311, 171] on div at bounding box center [1328, 176] width 292 height 22
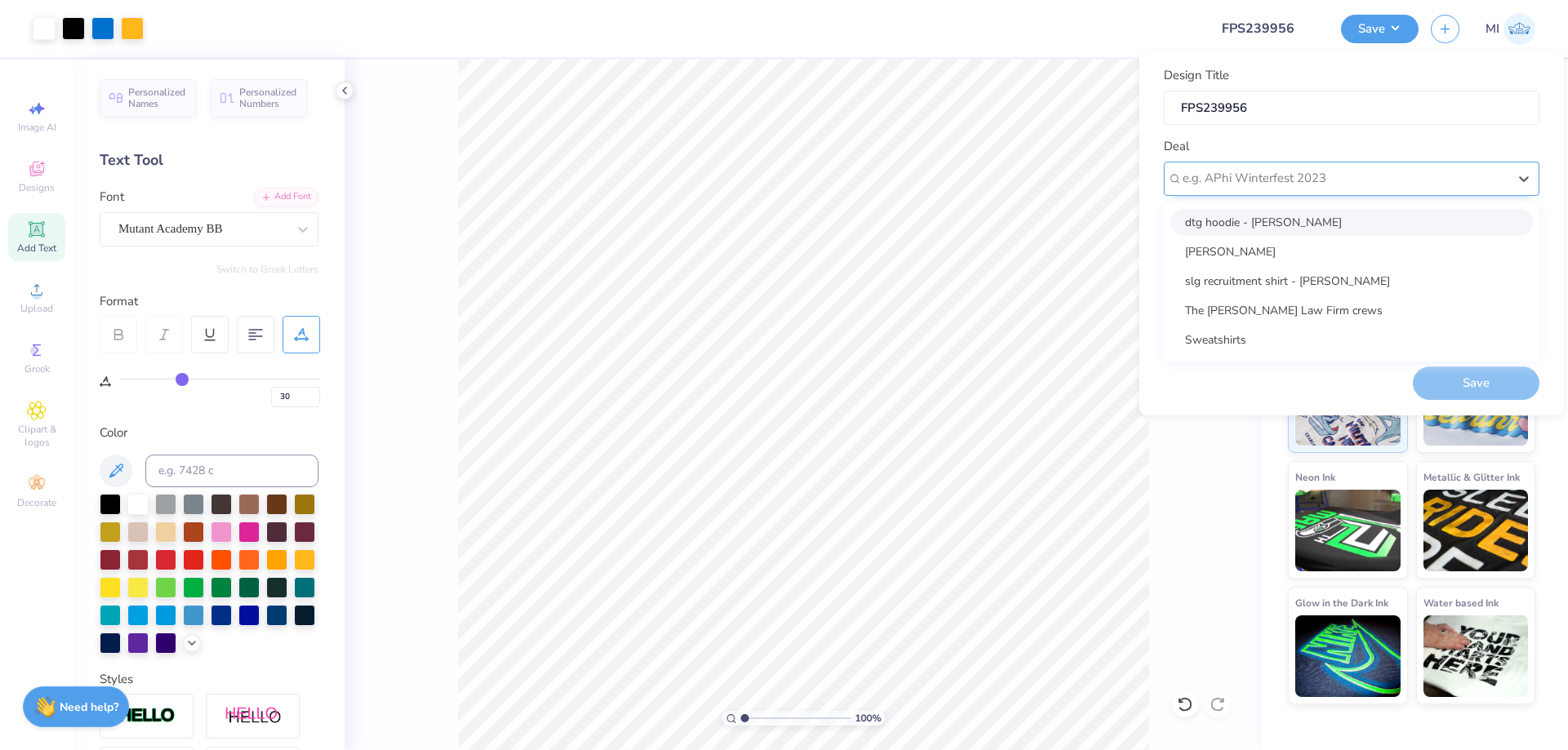
scroll to position [0, 0]
click at [1311, 171] on div at bounding box center [1345, 178] width 325 height 22
click at [1299, 227] on div "Design Tool Gallery" at bounding box center [1351, 222] width 363 height 27
type input "Design Tool Gallery"
type input "Design Tool Gallery User"
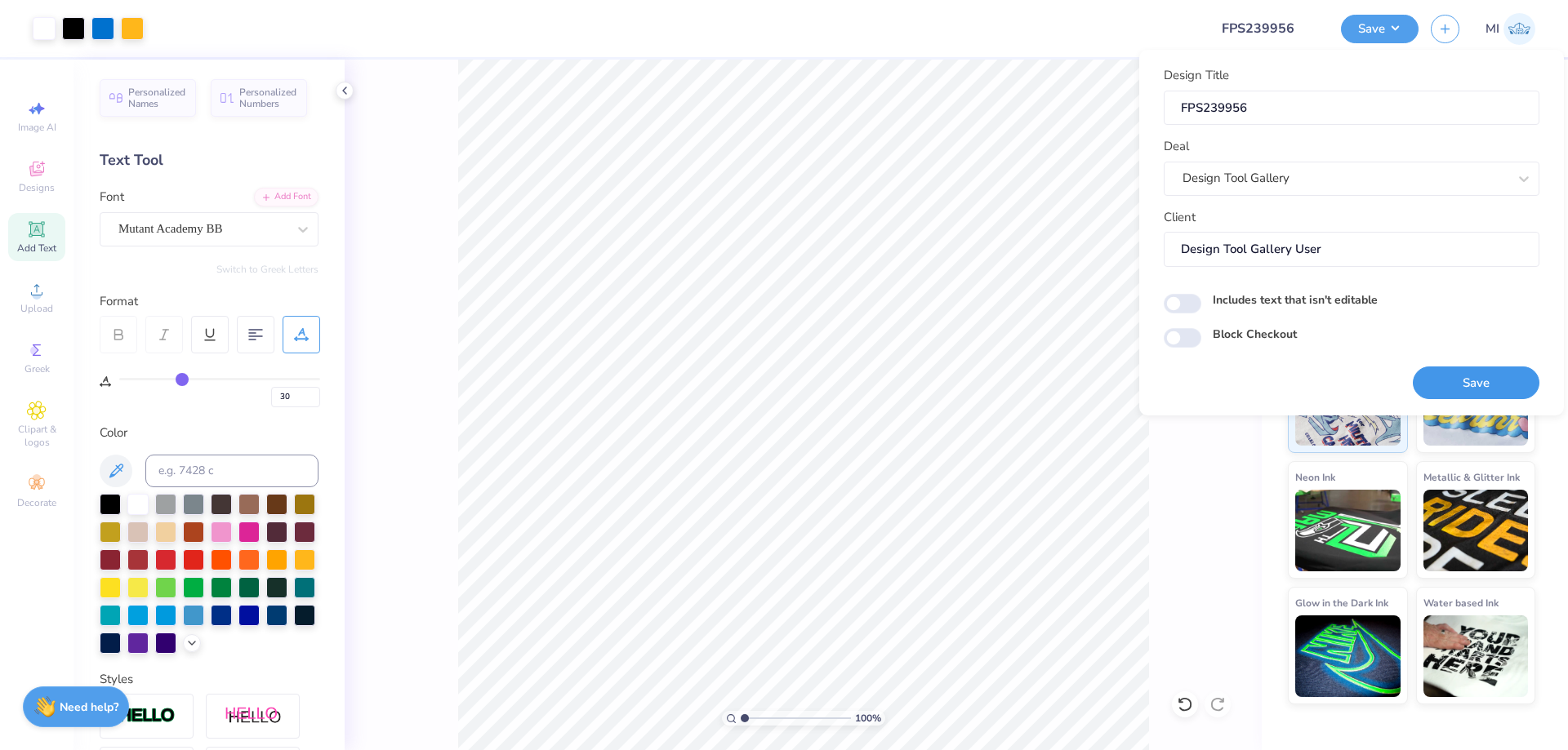
click at [1459, 384] on button "Save" at bounding box center [1476, 383] width 127 height 33
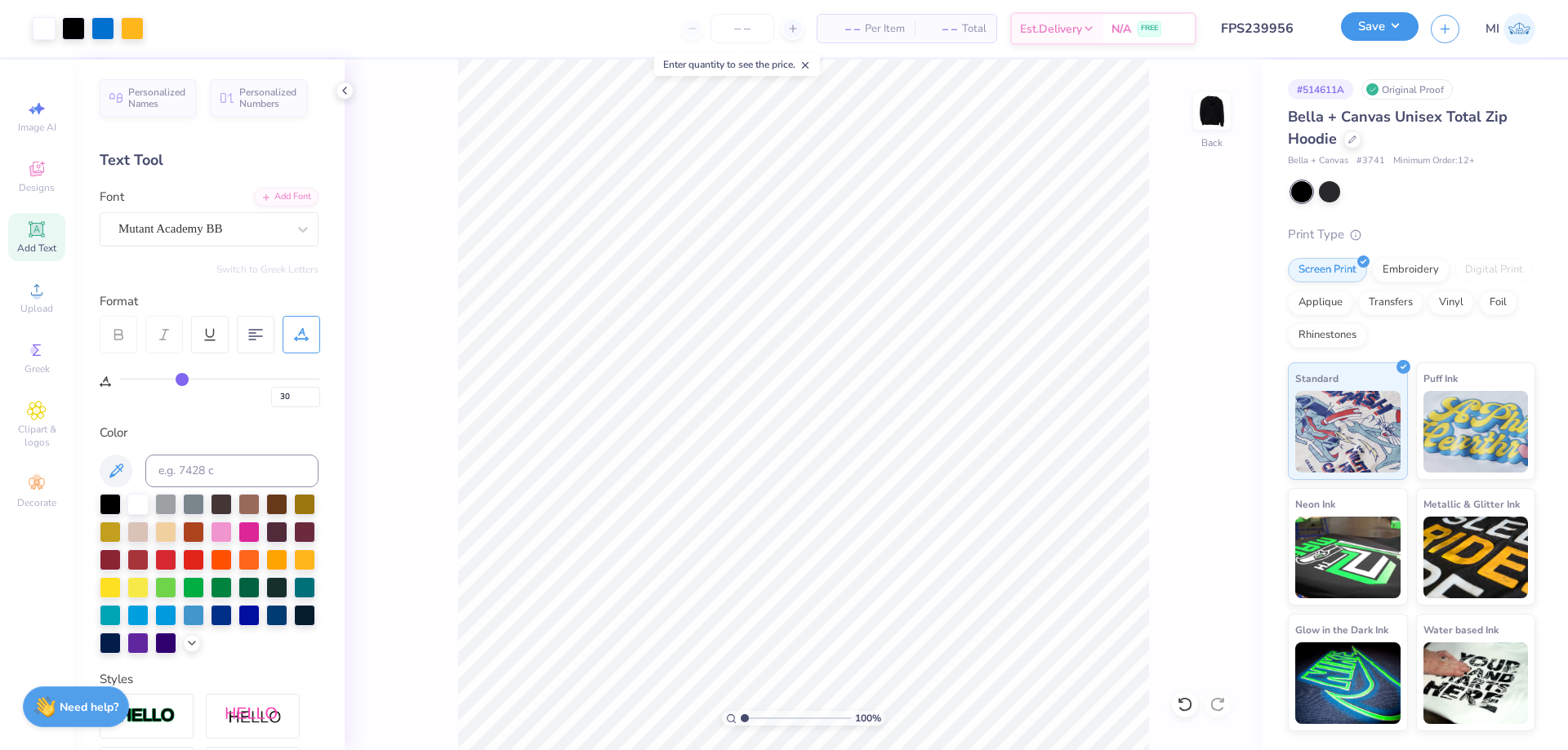
click at [1352, 27] on button "Save" at bounding box center [1379, 26] width 78 height 29
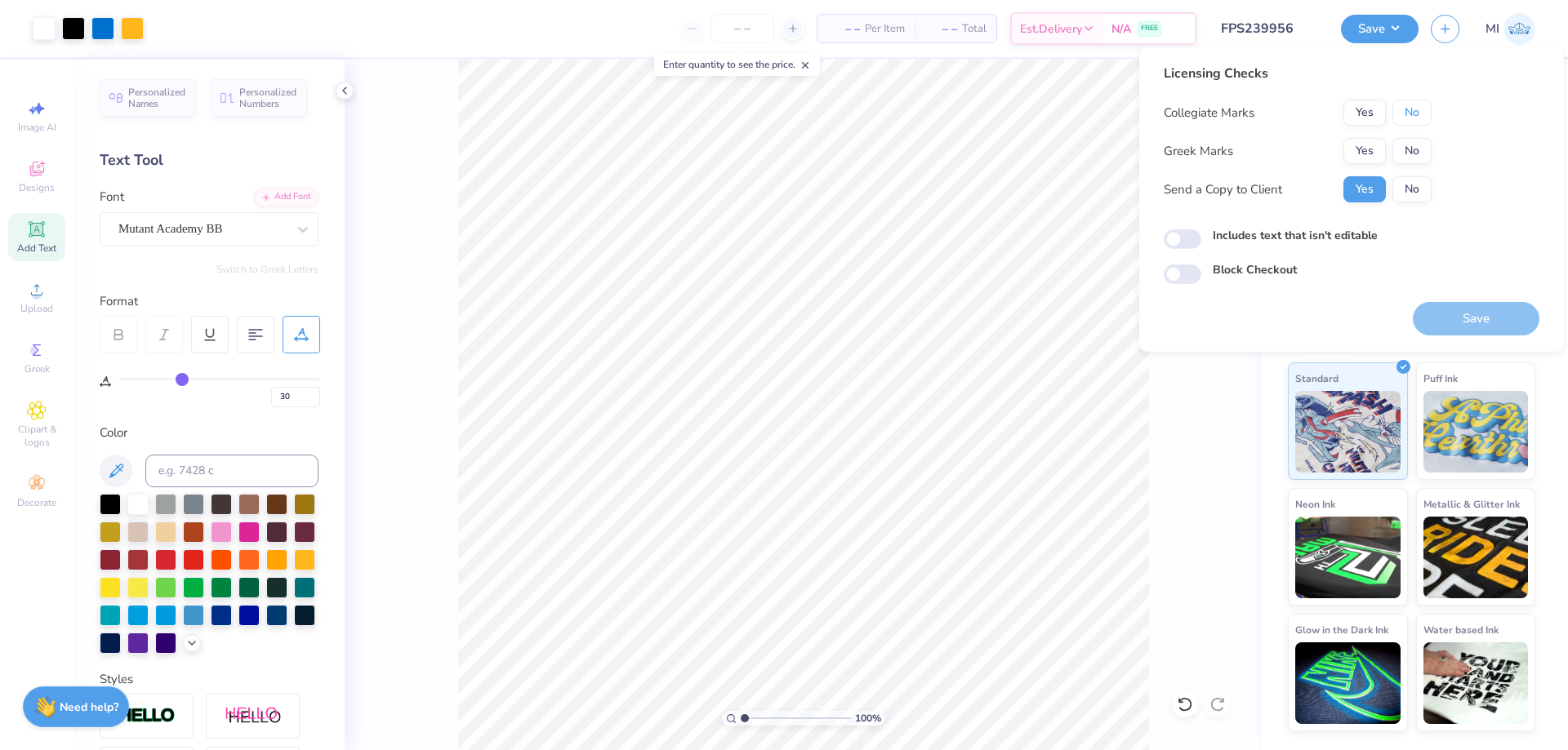
drag, startPoint x: 1425, startPoint y: 119, endPoint x: 1411, endPoint y: 136, distance: 22.0
click at [1424, 120] on button "No" at bounding box center [1412, 112] width 39 height 27
click at [1375, 151] on button "Yes" at bounding box center [1364, 150] width 42 height 27
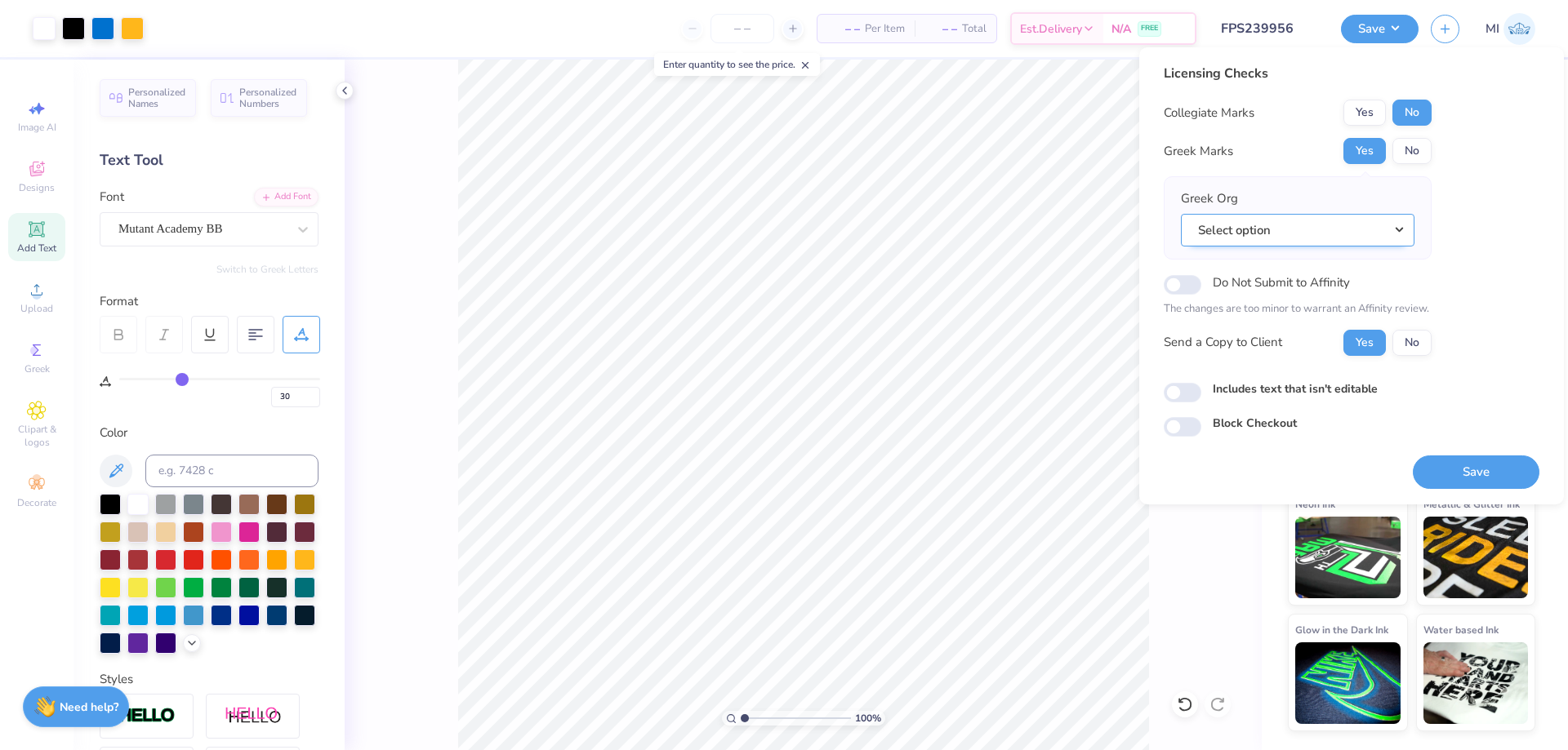
click at [1349, 231] on button "Select option" at bounding box center [1298, 231] width 234 height 33
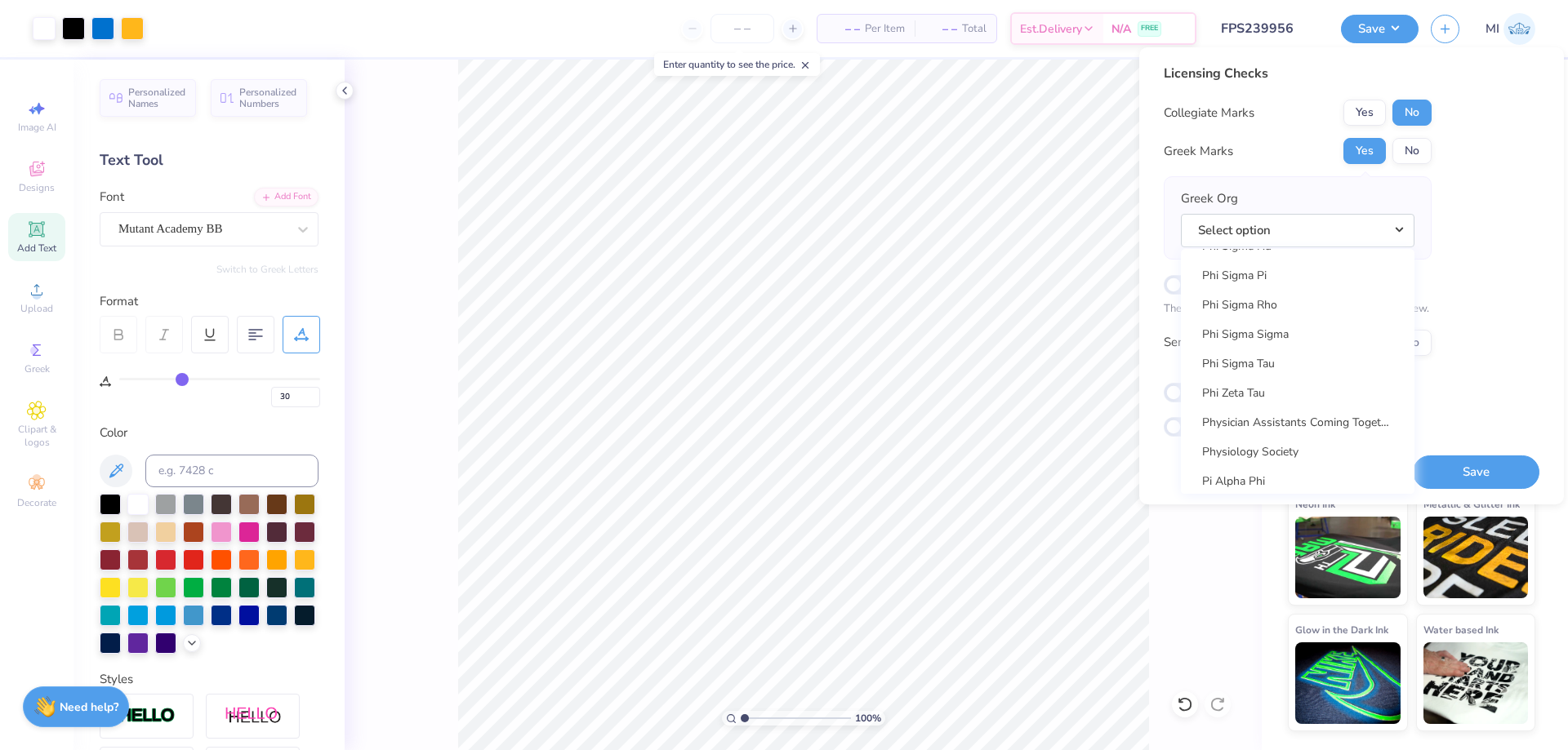
scroll to position [9308, 0]
click at [1298, 332] on link "Pi Beta Phi" at bounding box center [1298, 337] width 220 height 27
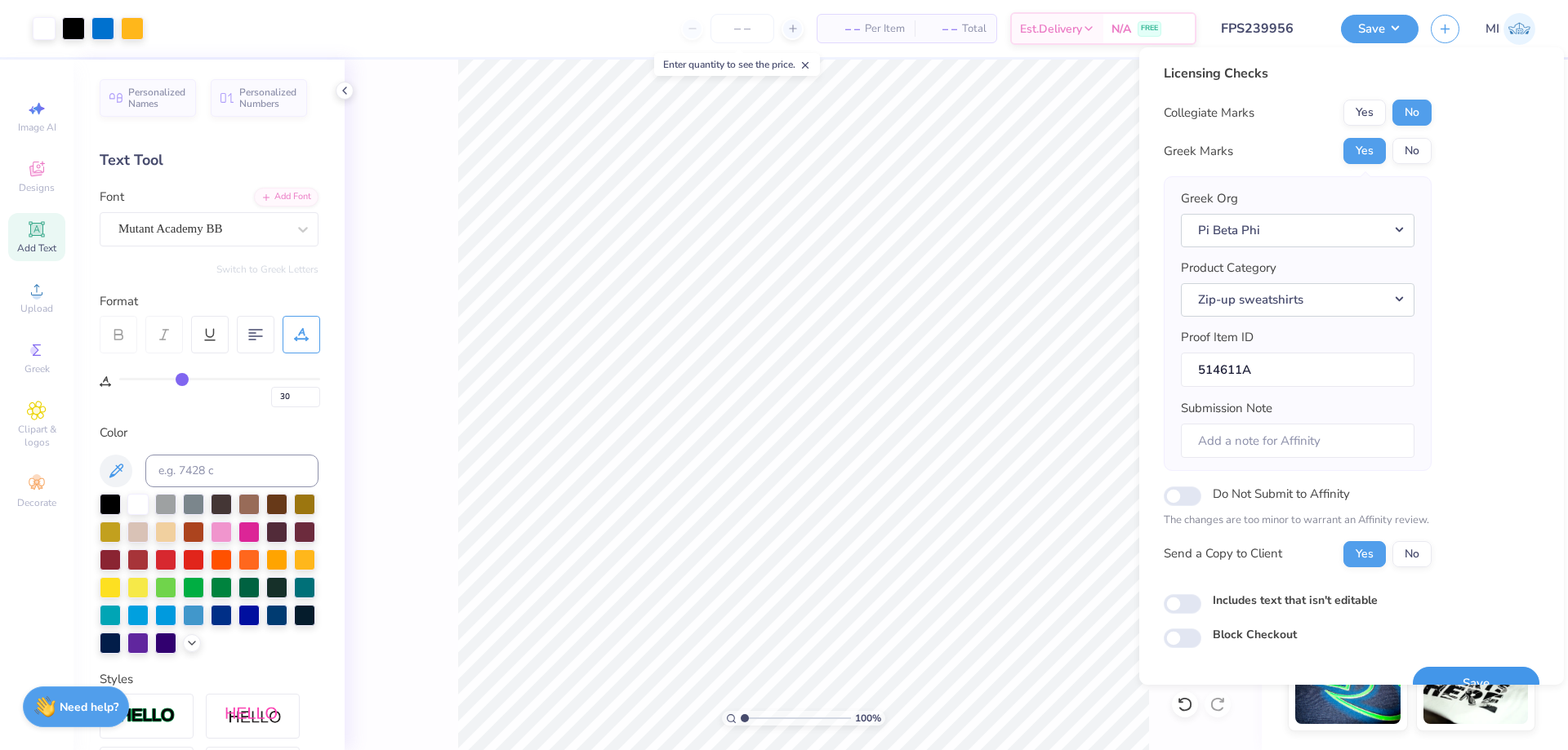
click at [1449, 672] on button "Save" at bounding box center [1476, 684] width 127 height 33
